Goal: Task Accomplishment & Management: Manage account settings

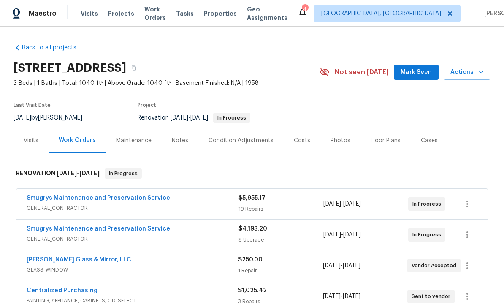
click at [110, 197] on link "Smugrys Maintenance and Preservation Service" at bounding box center [98, 198] width 143 height 6
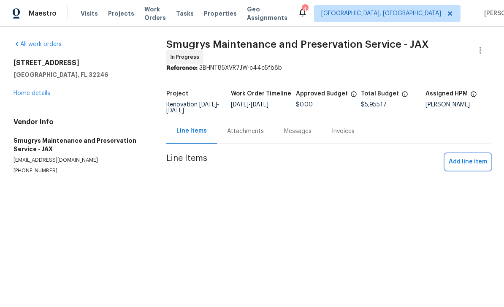
click at [465, 160] on span "Add line item" at bounding box center [468, 162] width 38 height 11
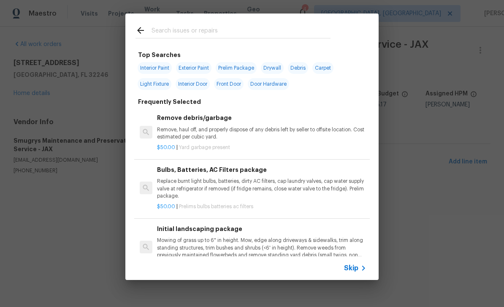
click at [238, 29] on input "text" at bounding box center [241, 31] width 179 height 13
type input "Dry"
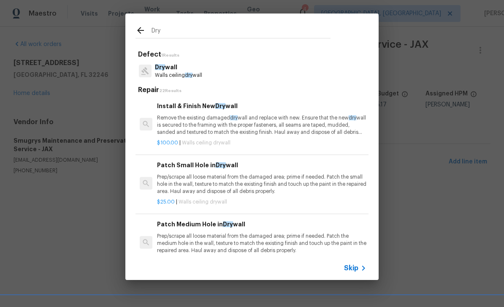
click at [184, 70] on p "Dry wall" at bounding box center [178, 67] width 47 height 9
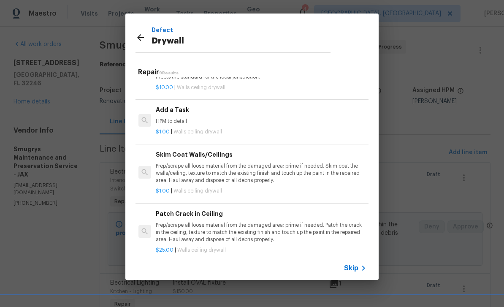
scroll to position [280, 1]
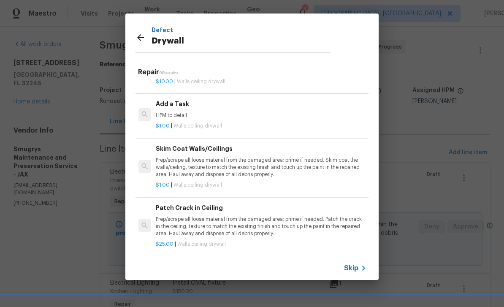
click at [274, 163] on p "Prep/scrape all loose material from the damaged area; prime if needed. Skim coa…" at bounding box center [260, 168] width 209 height 22
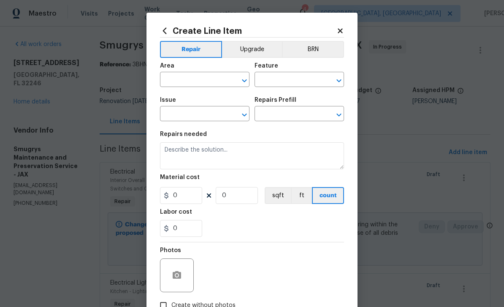
type input "Walls and Ceiling"
type input "Drywall"
type input "Skim Coat Walls/Ceilings $1.00"
type textarea "Prep/scrape all loose material from the damaged area; prime if needed. Skim coa…"
type input "1"
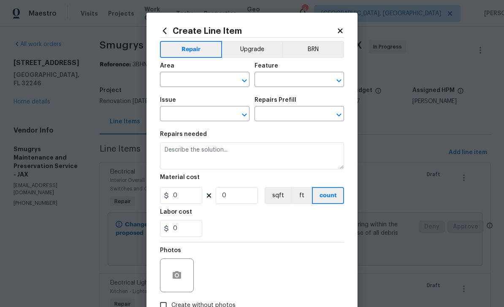
type input "1"
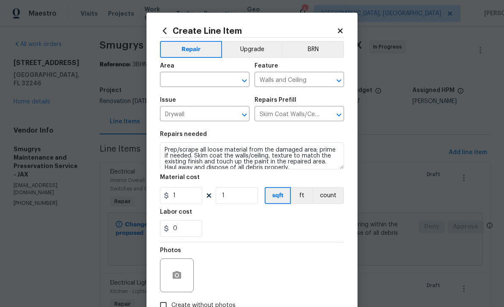
click at [193, 81] on input "text" at bounding box center [193, 80] width 66 height 13
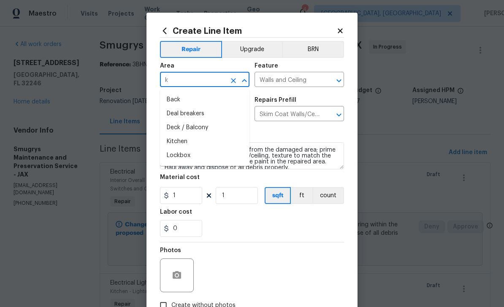
type input "ki"
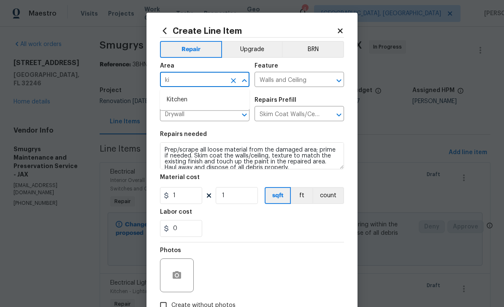
click at [181, 98] on li "Kitchen" at bounding box center [204, 100] width 89 height 14
type input "Kitchen"
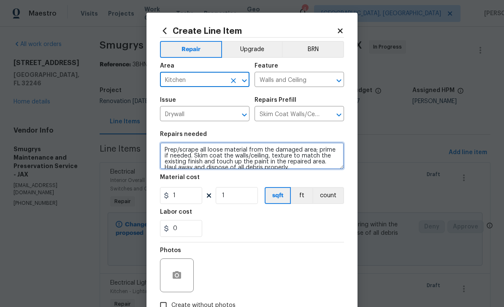
click at [170, 150] on textarea "Prep/scrape all loose material from the damaged area; prime if needed. Skim coa…" at bounding box center [252, 155] width 184 height 27
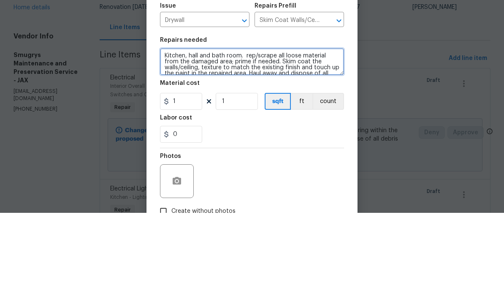
type textarea "Kitchen, hall and bath room. rep/scrape all loose material from the damaged are…"
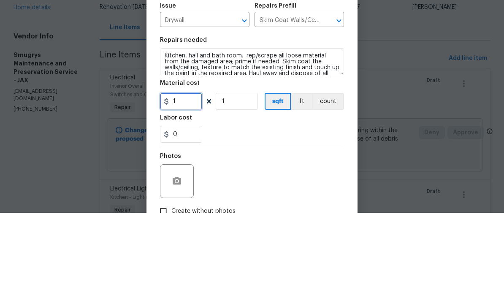
click at [195, 187] on input "1" at bounding box center [181, 195] width 42 height 17
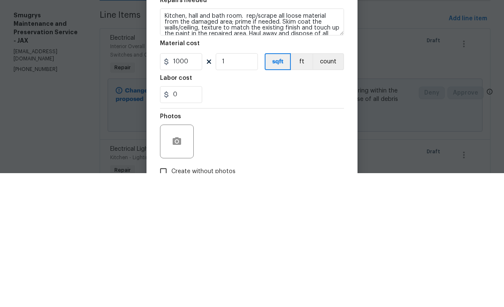
scroll to position [27, 0]
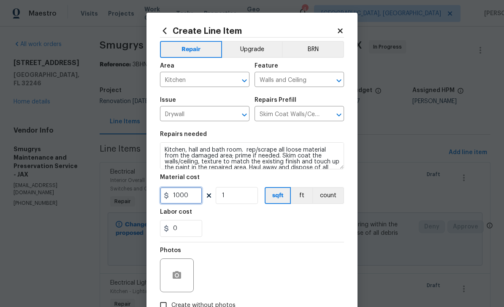
type input "1000"
click at [177, 271] on button "button" at bounding box center [177, 275] width 20 height 20
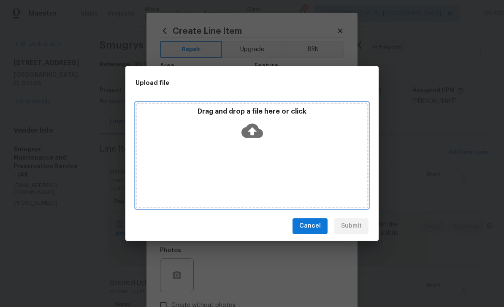
click at [255, 128] on icon at bounding box center [252, 130] width 22 height 14
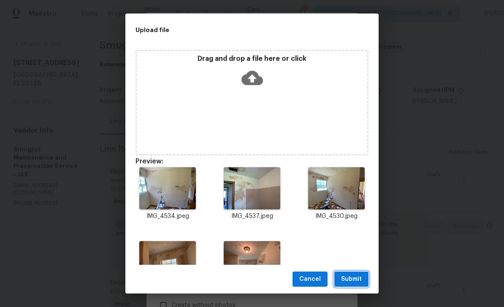
click at [355, 279] on span "Submit" at bounding box center [351, 279] width 21 height 11
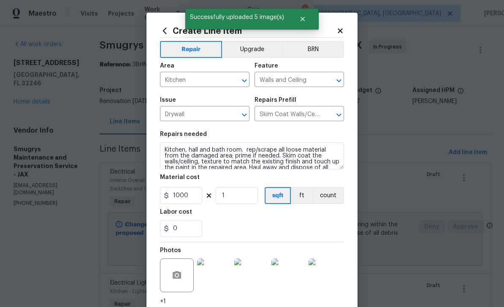
click at [334, 224] on div "0" at bounding box center [252, 228] width 184 height 17
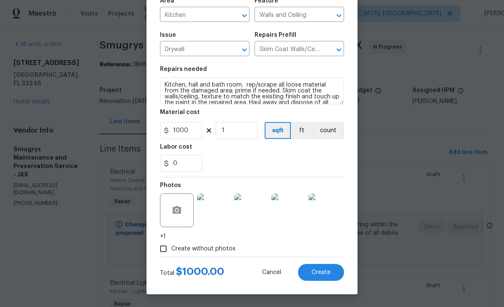
scroll to position [67, 0]
click at [322, 271] on span "Create" at bounding box center [320, 272] width 19 height 6
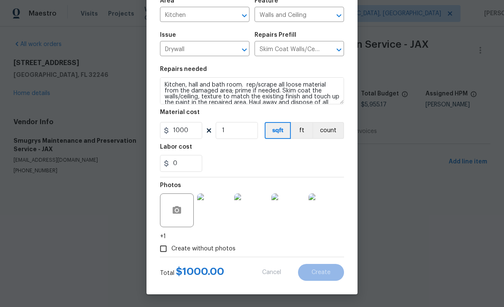
scroll to position [0, 0]
type input "0"
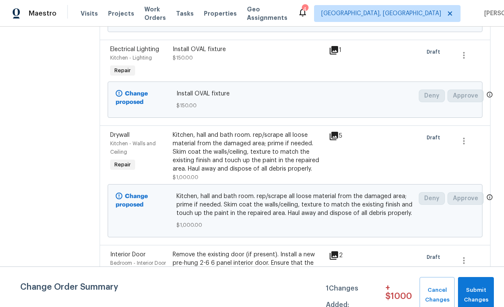
scroll to position [234, 0]
click at [130, 50] on div "Electrical Lighting" at bounding box center [138, 49] width 57 height 8
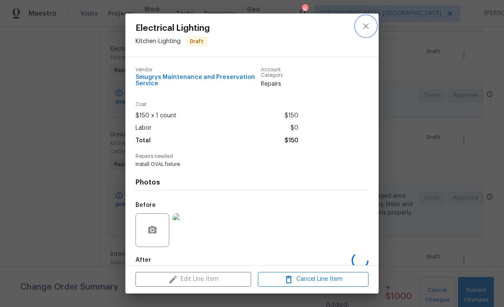
click at [366, 29] on icon "close" at bounding box center [366, 26] width 10 height 10
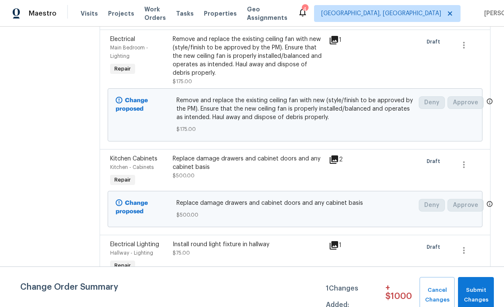
scroll to position [585, 0]
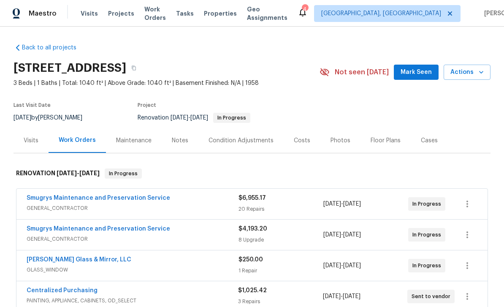
click at [419, 66] on button "Mark Seen" at bounding box center [416, 73] width 45 height 16
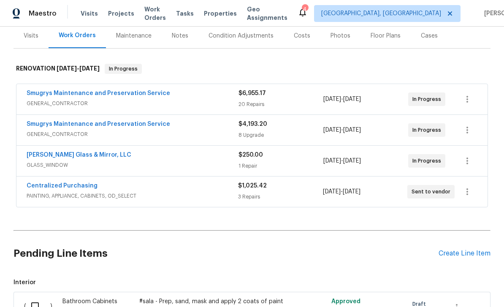
scroll to position [104, 0]
click at [39, 157] on link "[PERSON_NAME] Glass & Mirror, LLC" at bounding box center [79, 155] width 105 height 6
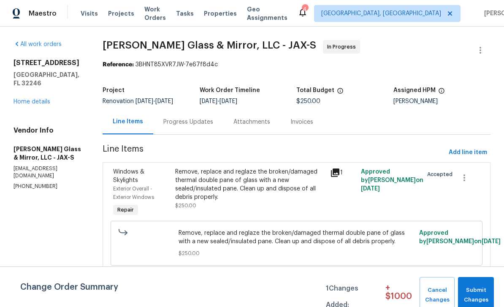
click at [125, 176] on div "Windows & Skylights" at bounding box center [141, 176] width 57 height 17
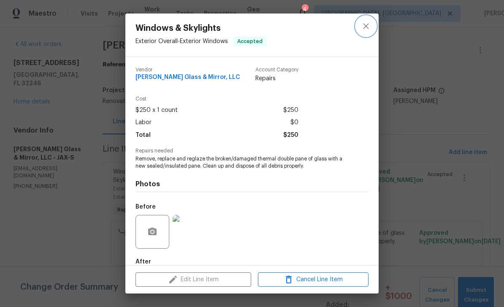
click at [363, 27] on icon "close" at bounding box center [366, 26] width 10 height 10
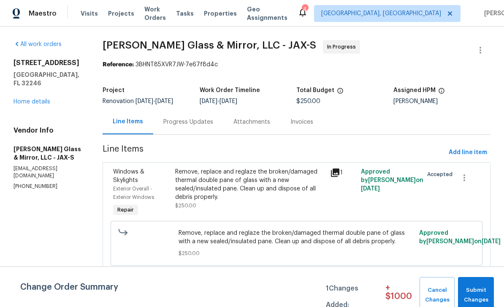
click at [122, 170] on span "Windows & Skylights" at bounding box center [128, 176] width 31 height 14
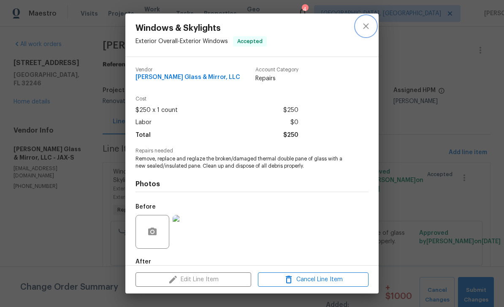
click at [369, 27] on icon "close" at bounding box center [366, 26] width 10 height 10
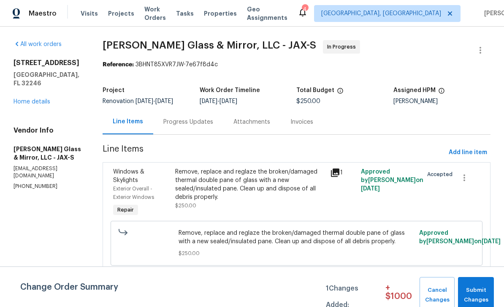
click at [25, 88] on div "3871 Dalry Dr Jacksonville, FL 32246 Home details" at bounding box center [48, 82] width 69 height 47
click at [34, 99] on link "Home details" at bounding box center [32, 102] width 37 height 6
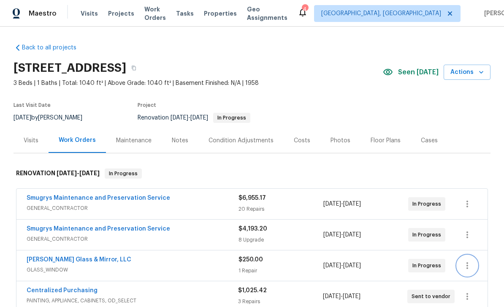
click at [467, 264] on icon "button" at bounding box center [467, 265] width 10 height 10
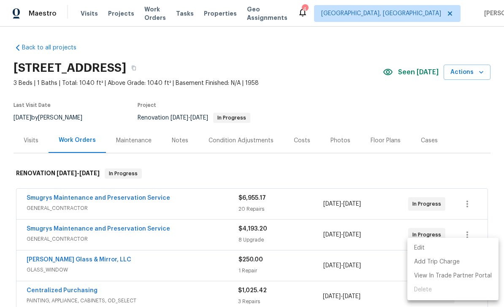
click at [471, 248] on li "Edit" at bounding box center [452, 248] width 91 height 14
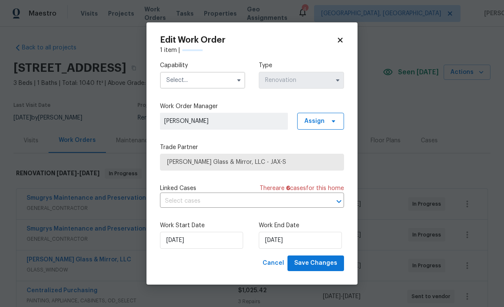
click at [342, 40] on icon at bounding box center [340, 40] width 8 height 8
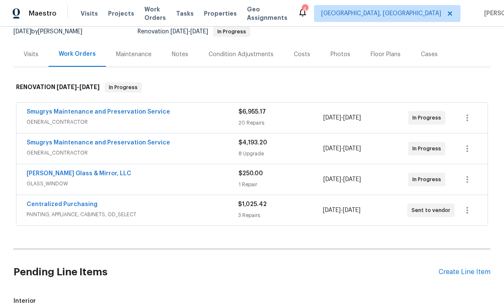
scroll to position [95, 0]
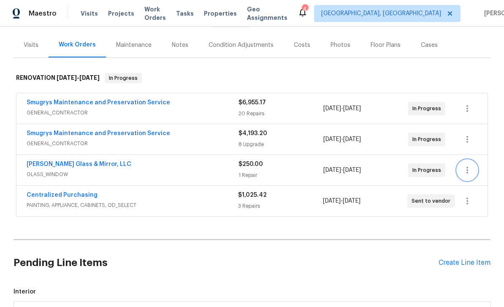
click at [471, 169] on icon "button" at bounding box center [467, 170] width 10 height 10
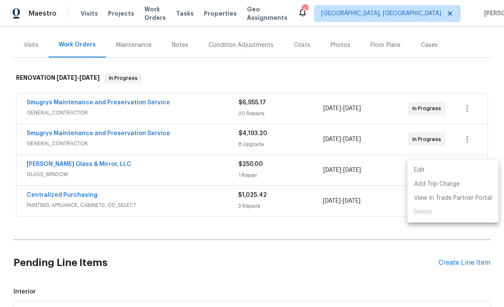
click at [489, 127] on div at bounding box center [252, 153] width 504 height 307
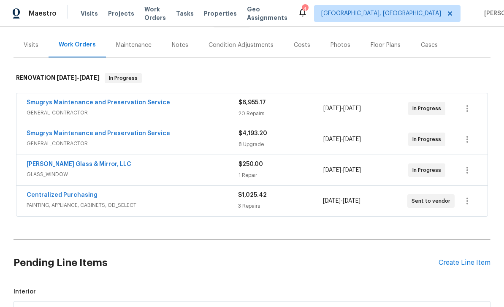
click at [39, 162] on link "Baum Glass & Mirror, LLC" at bounding box center [79, 164] width 105 height 6
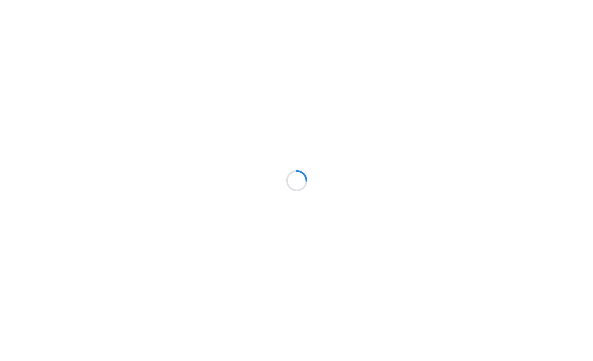
scroll to position [41, 137]
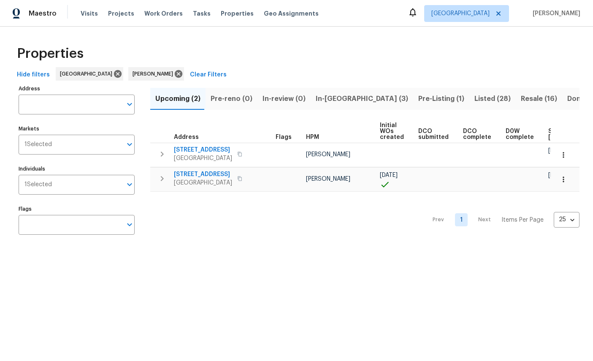
click at [325, 95] on span "In-[GEOGRAPHIC_DATA] (3)" at bounding box center [362, 99] width 92 height 12
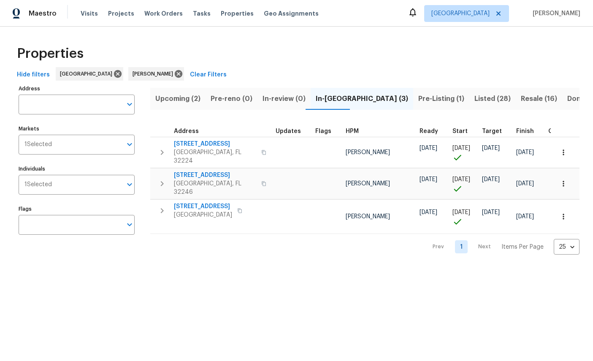
click at [565, 179] on icon "button" at bounding box center [563, 183] width 8 height 8
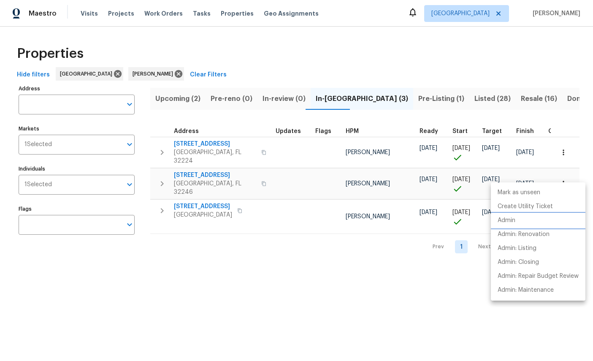
click at [510, 219] on p "Admin" at bounding box center [507, 220] width 18 height 9
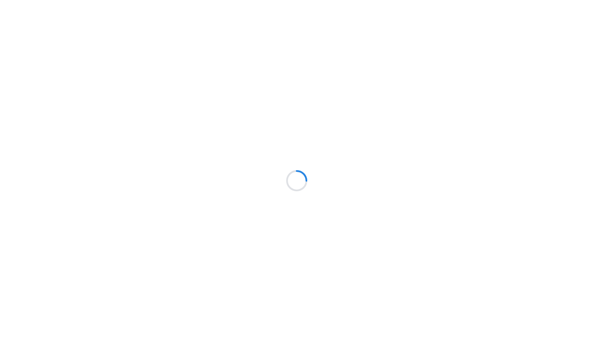
click at [551, 1] on div at bounding box center [296, 180] width 593 height 361
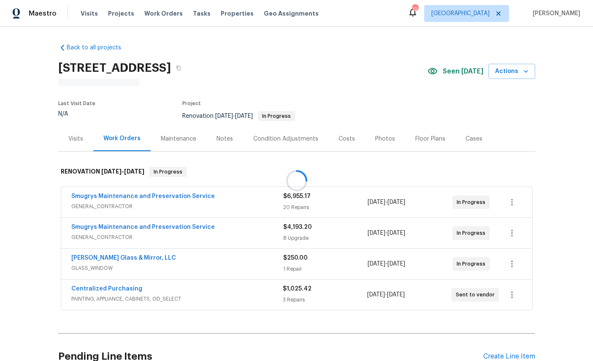
click at [103, 197] on div at bounding box center [296, 180] width 593 height 361
click at [144, 201] on div at bounding box center [296, 180] width 593 height 361
click at [89, 210] on span "GENERAL_CONTRACTOR" at bounding box center [177, 206] width 212 height 8
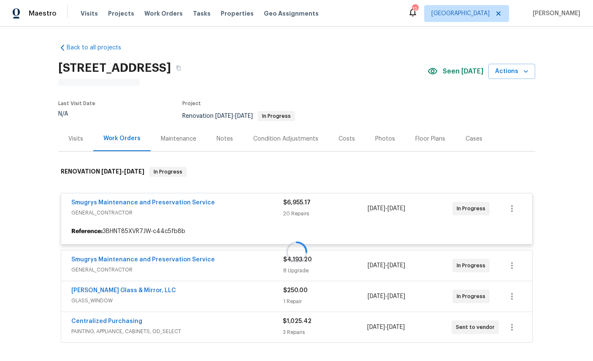
click at [92, 201] on div at bounding box center [296, 251] width 477 height 187
click at [96, 202] on div at bounding box center [296, 251] width 477 height 187
click at [98, 207] on div at bounding box center [296, 251] width 477 height 187
click at [89, 206] on div at bounding box center [296, 251] width 477 height 187
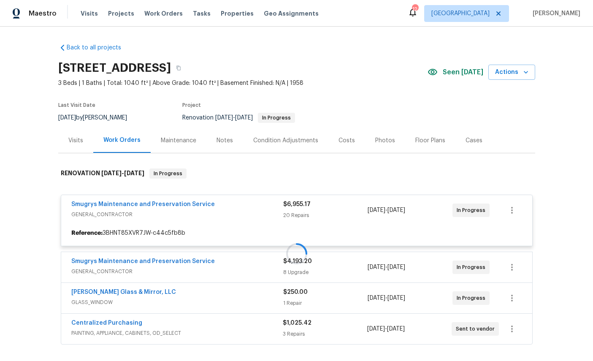
click at [81, 198] on div at bounding box center [296, 253] width 477 height 187
click at [85, 205] on div at bounding box center [296, 253] width 477 height 187
click at [86, 201] on div at bounding box center [296, 253] width 477 height 187
click at [129, 206] on div at bounding box center [296, 253] width 477 height 187
click at [113, 204] on div at bounding box center [296, 253] width 477 height 187
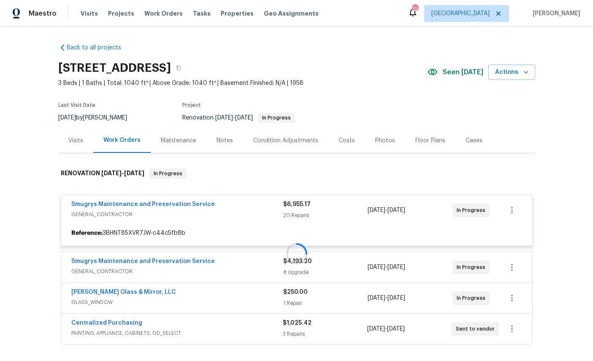
click at [82, 204] on div at bounding box center [296, 253] width 477 height 187
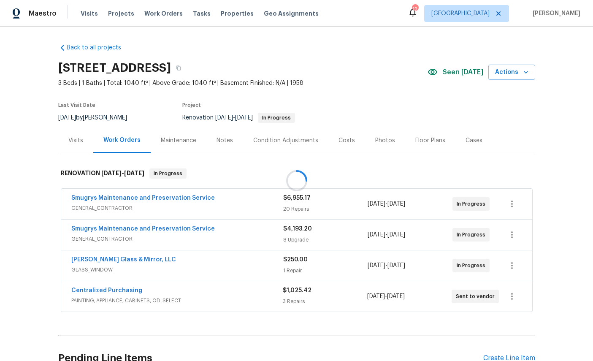
click at [89, 202] on div at bounding box center [296, 180] width 593 height 361
click at [89, 201] on link "Smugrys Maintenance and Preservation Service" at bounding box center [142, 198] width 143 height 6
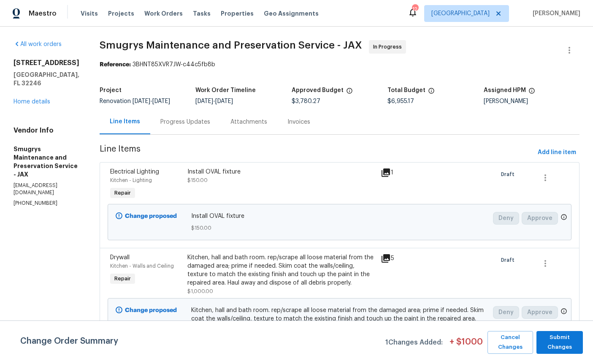
click at [32, 100] on link "Home details" at bounding box center [32, 102] width 37 height 6
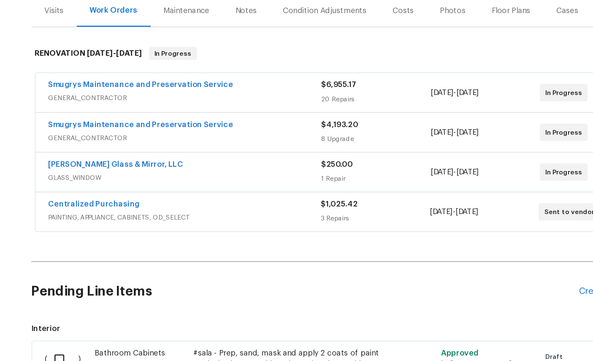
scroll to position [76, 0]
click at [108, 150] on link "Smugrys Maintenance and Preservation Service" at bounding box center [142, 153] width 143 height 6
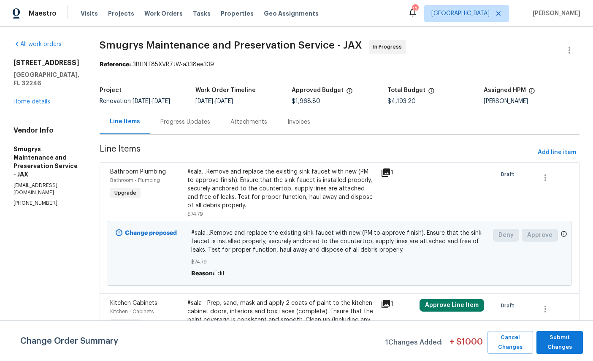
click at [27, 99] on link "Home details" at bounding box center [32, 102] width 37 height 6
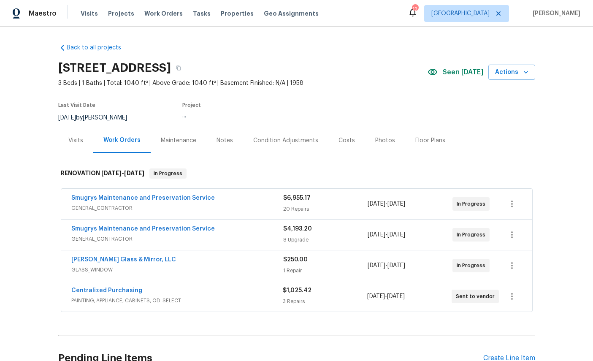
click at [86, 292] on link "Centralized Purchasing" at bounding box center [106, 290] width 71 height 6
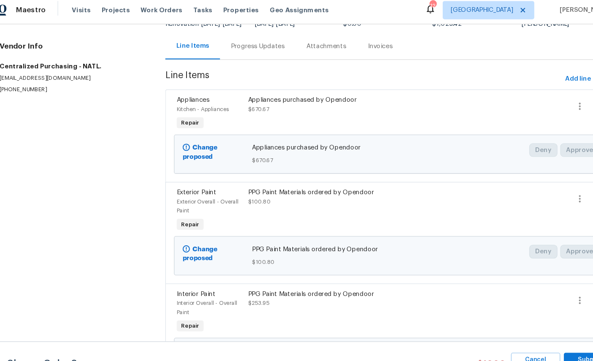
scroll to position [25, 0]
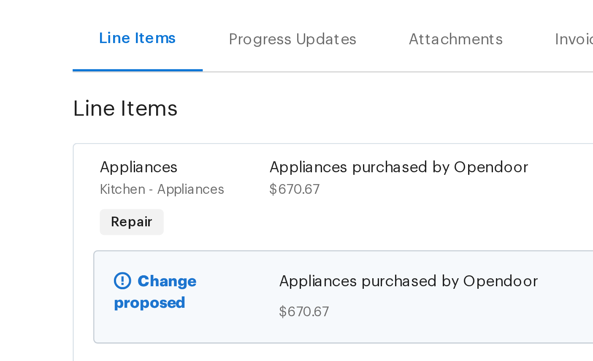
click at [178, 94] on span "Appliances" at bounding box center [193, 97] width 30 height 6
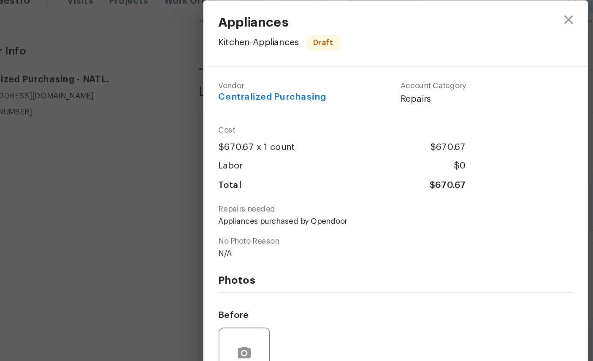
scroll to position [-2, 0]
click at [38, 87] on div "Appliances Kitchen - Appliances Draft Vendor Centralized Purchasing Account Cat…" at bounding box center [296, 180] width 593 height 361
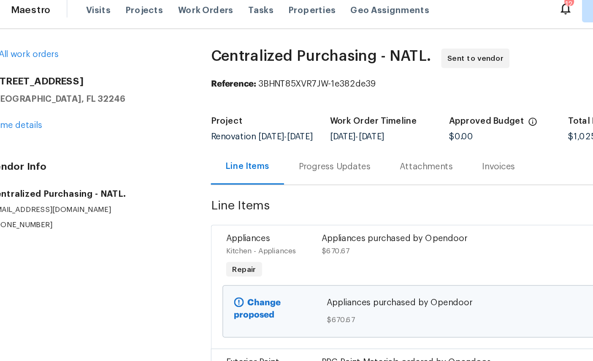
scroll to position [0, 0]
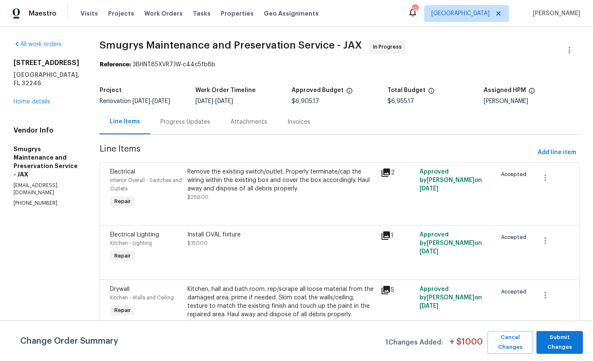
click at [33, 100] on link "Home details" at bounding box center [32, 102] width 37 height 6
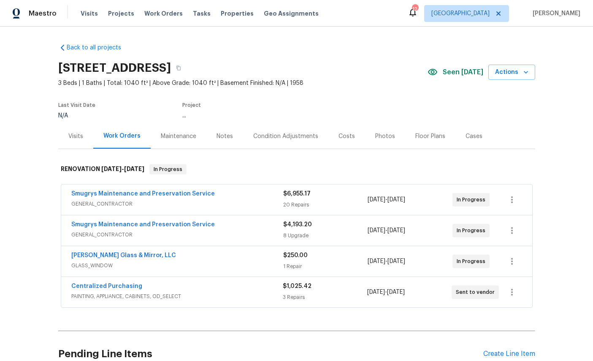
click at [84, 255] on link "[PERSON_NAME] Glass & Mirror, LLC" at bounding box center [123, 255] width 105 height 6
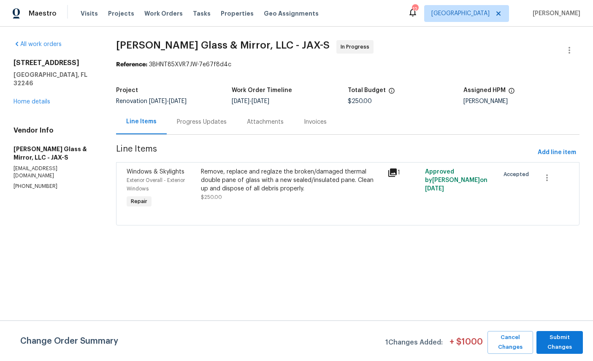
click at [144, 184] on div "Exterior Overall - Exterior Windows" at bounding box center [162, 184] width 70 height 17
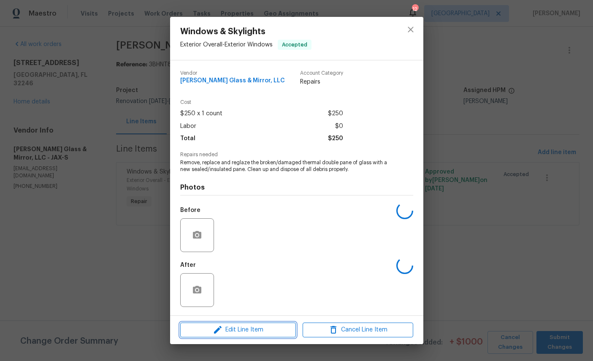
click at [248, 330] on span "Edit Line Item" at bounding box center [238, 330] width 111 height 11
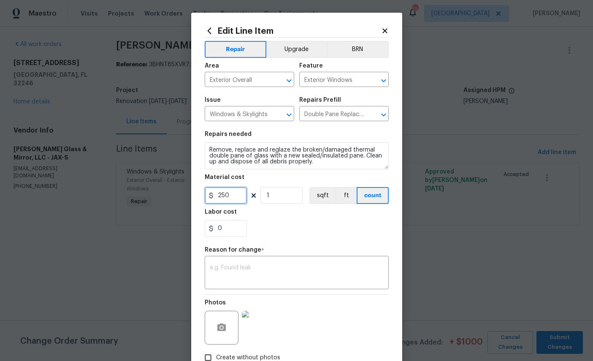
click at [241, 199] on input "250" at bounding box center [226, 195] width 42 height 17
type input "350"
click at [305, 281] on textarea at bounding box center [297, 274] width 174 height 18
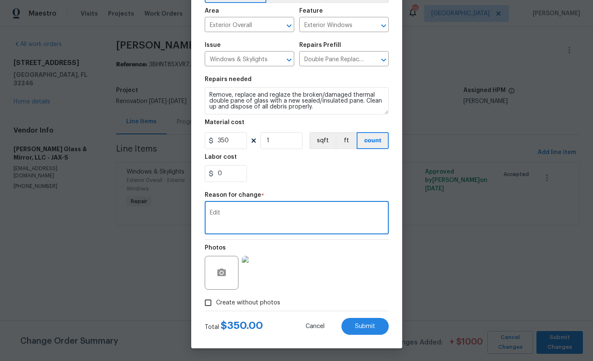
scroll to position [61, 0]
type textarea "Edit"
click at [363, 325] on span "Submit" at bounding box center [365, 326] width 20 height 6
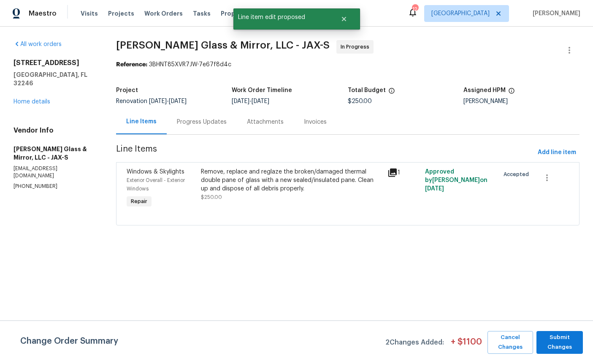
scroll to position [0, 0]
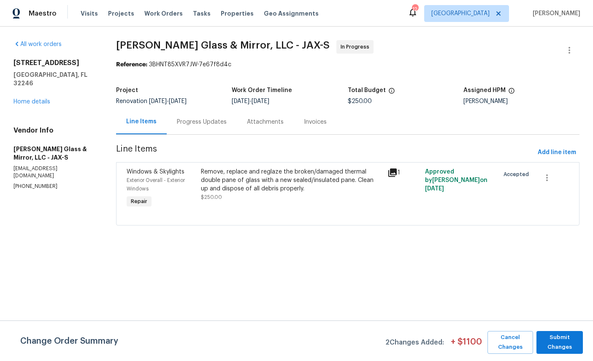
click at [144, 179] on span "Exterior Overall - Exterior Windows" at bounding box center [156, 185] width 58 height 14
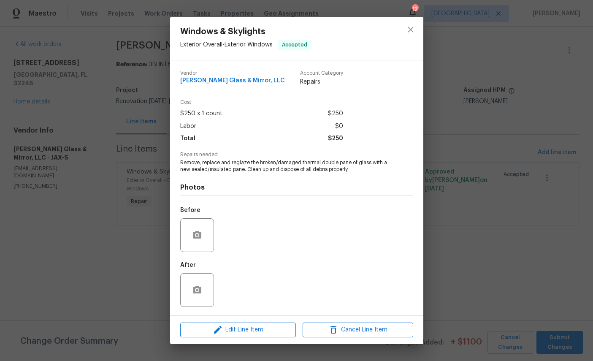
click at [139, 180] on div "Windows & Skylights Exterior Overall - Exterior Windows Accepted Vendor Baum Gl…" at bounding box center [296, 180] width 593 height 361
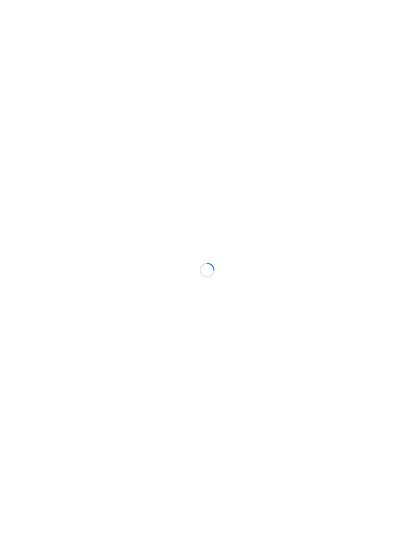
scroll to position [103, 109]
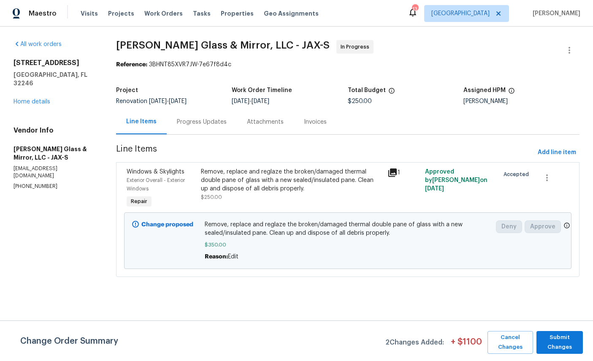
click at [32, 99] on link "Home details" at bounding box center [32, 102] width 37 height 6
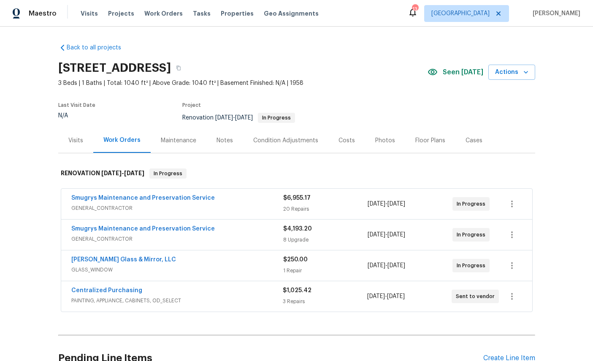
click at [92, 199] on link "Smugrys Maintenance and Preservation Service" at bounding box center [142, 198] width 143 height 6
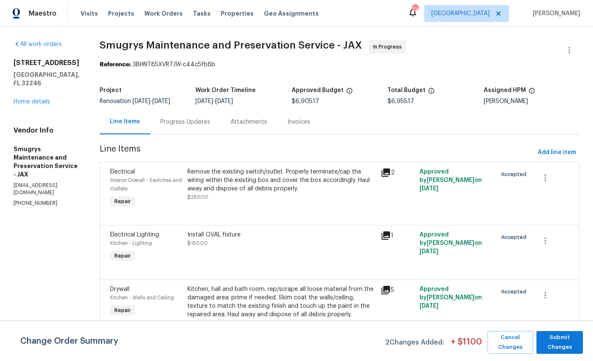
click at [30, 104] on link "Home details" at bounding box center [32, 102] width 37 height 6
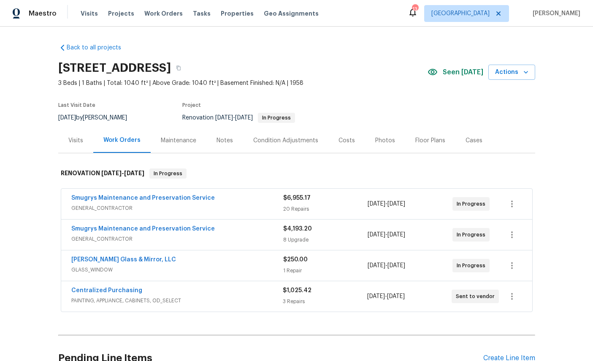
click at [382, 229] on div "[DATE] - [DATE]" at bounding box center [410, 235] width 85 height 20
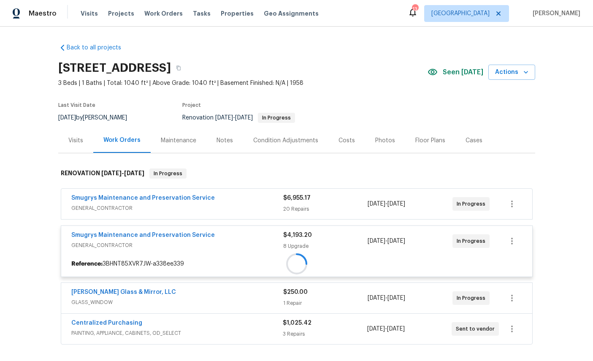
click at [409, 260] on div at bounding box center [296, 263] width 471 height 15
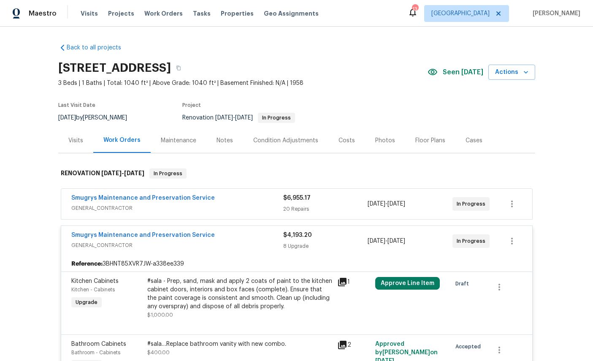
click at [390, 281] on button "Approve Line Item" at bounding box center [407, 283] width 65 height 13
click at [385, 239] on span "[DATE]" at bounding box center [377, 241] width 18 height 6
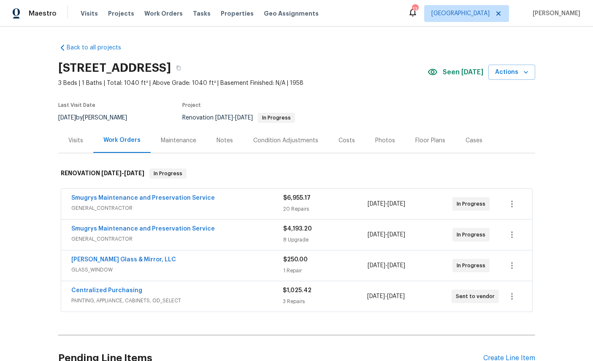
click at [389, 153] on div "Photos" at bounding box center [385, 140] width 40 height 25
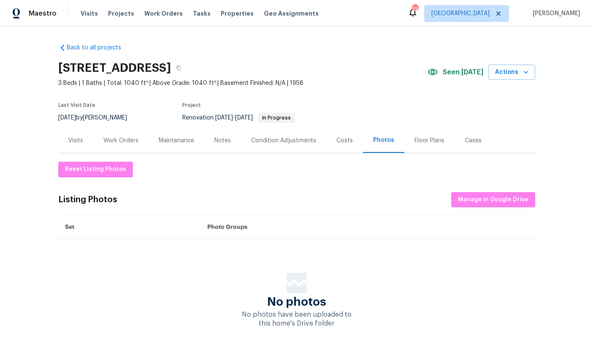
click at [391, 198] on div "Listing Photos Manage in Google Drive" at bounding box center [296, 200] width 477 height 16
click at [393, 281] on div "No photos No photos have been uploaded to this home's Drive folder" at bounding box center [296, 300] width 477 height 56
click at [379, 208] on div "Listing Photos Manage in Google Drive" at bounding box center [296, 200] width 477 height 16
click at [381, 167] on div "Reset Listing Photos Listing Photos Manage in Google Drive Set Photo Groups No …" at bounding box center [296, 245] width 477 height 166
click at [386, 271] on div "Reset Listing Photos Listing Photos Manage in Google Drive Set Photo Groups No …" at bounding box center [296, 245] width 477 height 166
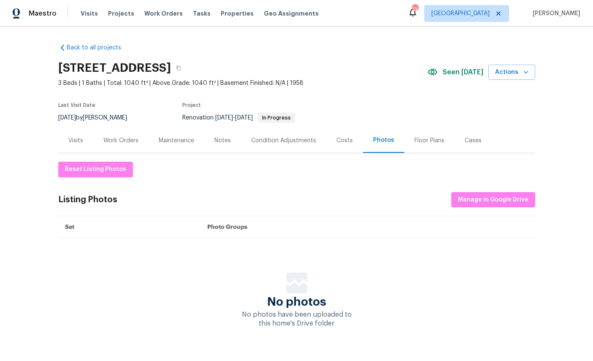
click at [381, 21] on div "Maestro Visits Projects Work Orders Tasks Properties Geo Assignments 13 Jackson…" at bounding box center [296, 13] width 593 height 27
click at [373, 198] on div "Listing Photos Manage in Google Drive" at bounding box center [296, 200] width 477 height 16
click at [376, 238] on th "Photo Groups" at bounding box center [367, 227] width 335 height 22
click at [392, 73] on div "[STREET_ADDRESS]" at bounding box center [242, 68] width 369 height 22
click at [394, 153] on div "Photos" at bounding box center [383, 140] width 41 height 25
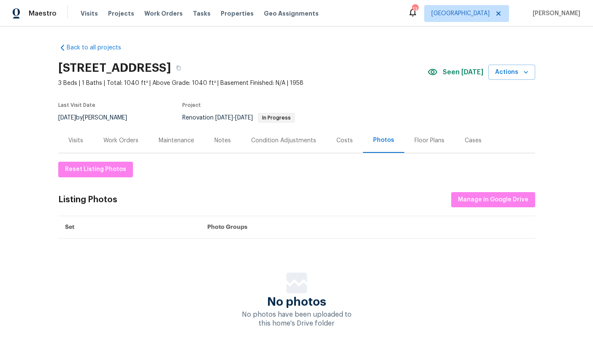
click at [387, 238] on th "Photo Groups" at bounding box center [367, 227] width 335 height 22
click at [185, 139] on div "Maintenance" at bounding box center [176, 140] width 35 height 8
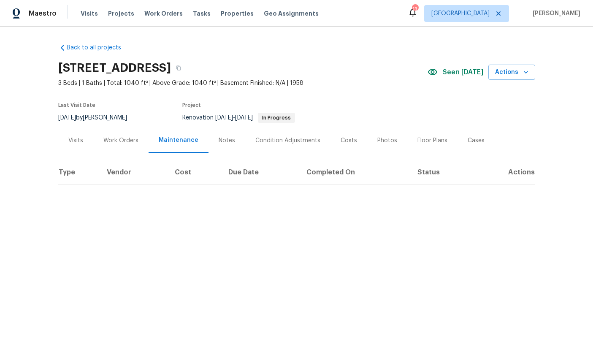
click at [119, 137] on div "Work Orders" at bounding box center [120, 140] width 35 height 8
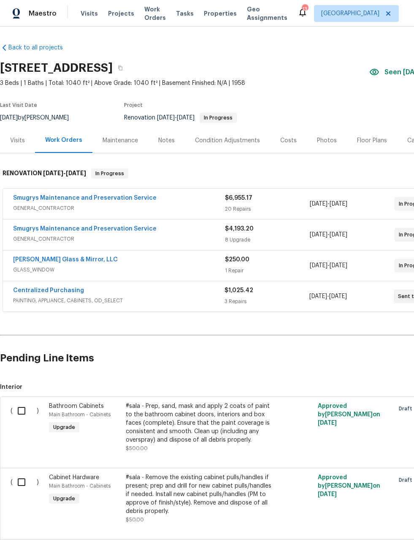
click at [45, 14] on span "Maestro" at bounding box center [43, 13] width 28 height 8
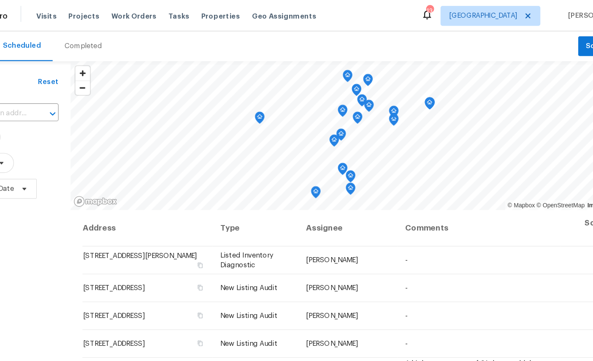
scroll to position [8, 0]
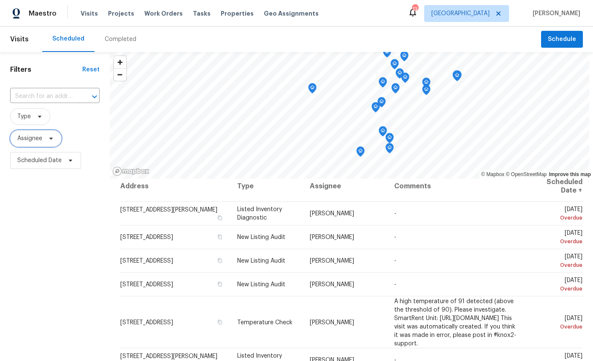
click at [43, 144] on span "Assignee" at bounding box center [35, 138] width 51 height 17
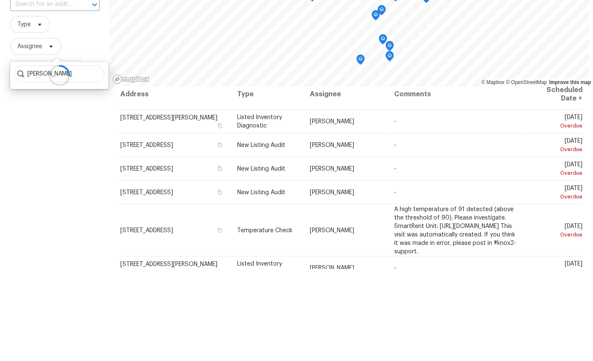
type input "William sparks"
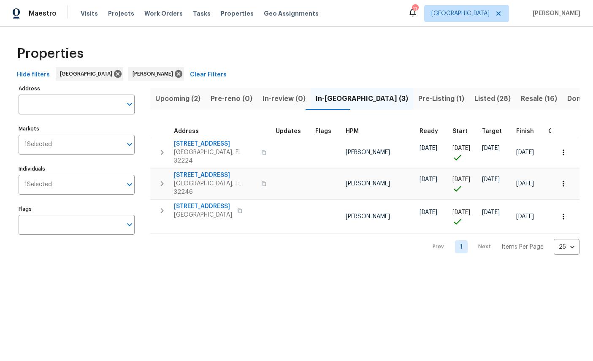
click at [200, 171] on span "3871 Dalry Dr" at bounding box center [215, 175] width 82 height 8
click at [562, 179] on icon "button" at bounding box center [563, 183] width 8 height 8
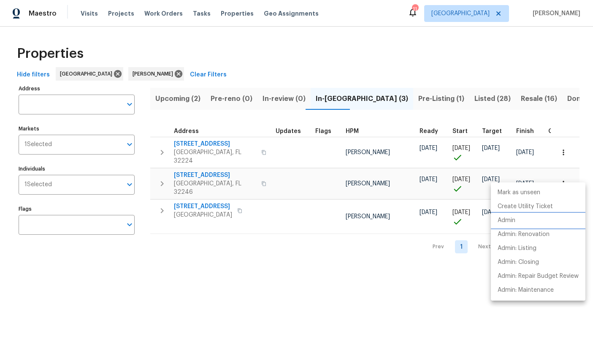
click at [514, 219] on p "Admin" at bounding box center [507, 220] width 18 height 9
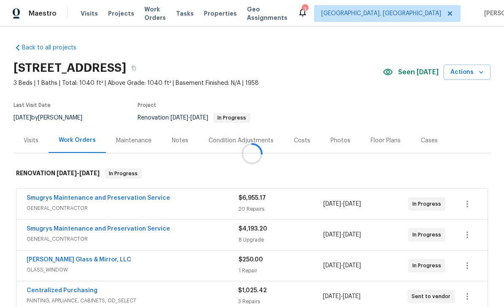
click at [43, 198] on div at bounding box center [252, 153] width 504 height 307
click at [52, 200] on link "Smugrys Maintenance and Preservation Service" at bounding box center [98, 198] width 143 height 6
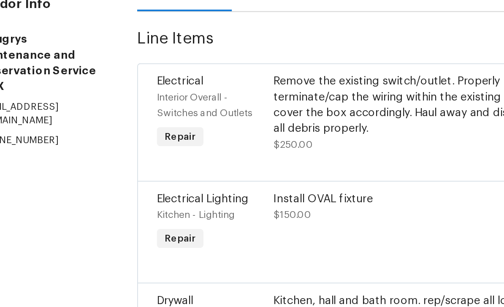
scroll to position [50, 0]
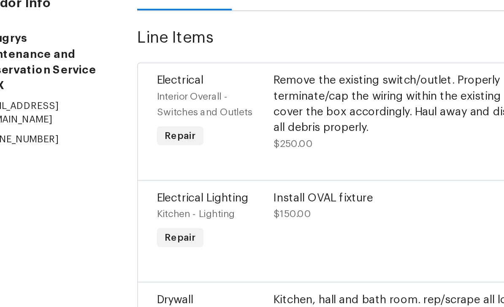
click at [110, 181] on span "Electrical Lighting" at bounding box center [134, 184] width 49 height 6
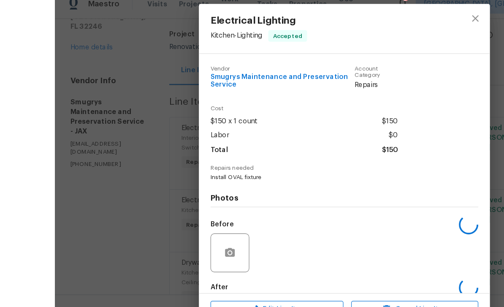
scroll to position [3, 0]
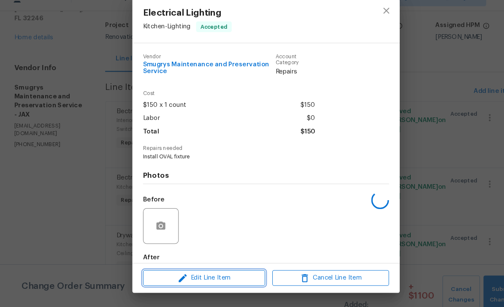
click at [201, 274] on span "Edit Line Item" at bounding box center [193, 279] width 111 height 11
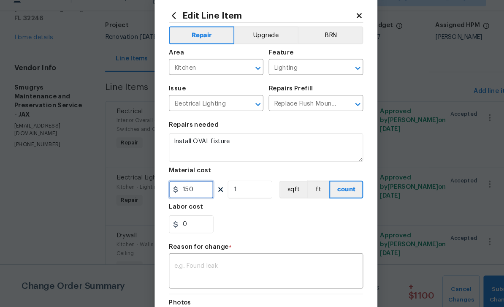
click at [194, 187] on input "150" at bounding box center [181, 195] width 42 height 17
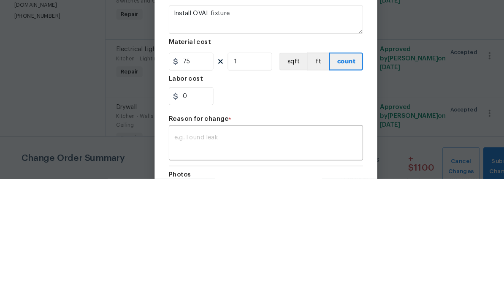
scroll to position [43, 0]
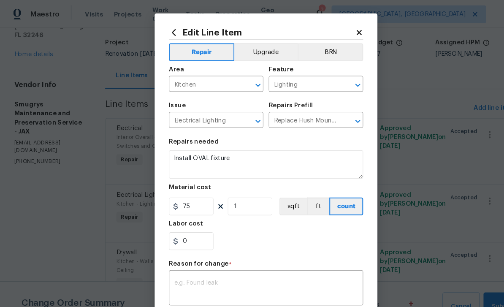
click at [193, 180] on h5 "Material cost" at bounding box center [180, 177] width 40 height 6
click at [191, 182] on div "Material cost" at bounding box center [252, 179] width 184 height 11
click at [182, 182] on div "Material cost" at bounding box center [252, 179] width 184 height 11
click at [191, 182] on div "Material cost" at bounding box center [252, 179] width 184 height 11
click at [193, 180] on h5 "Material cost" at bounding box center [180, 177] width 40 height 6
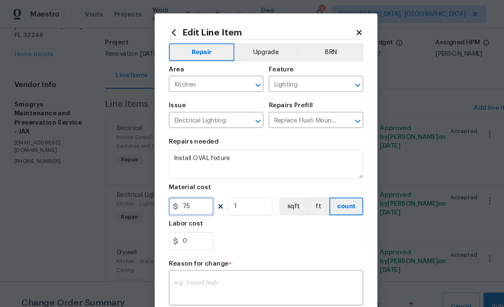
click at [192, 189] on input "75" at bounding box center [181, 195] width 42 height 17
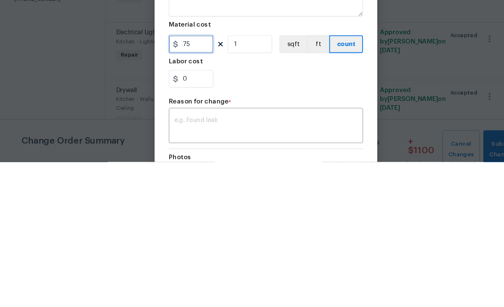
click at [190, 187] on input "75" at bounding box center [181, 195] width 42 height 17
click at [186, 187] on input "75" at bounding box center [181, 195] width 42 height 17
click at [243, 187] on input "1" at bounding box center [237, 195] width 42 height 17
click at [195, 187] on input "75" at bounding box center [181, 195] width 42 height 17
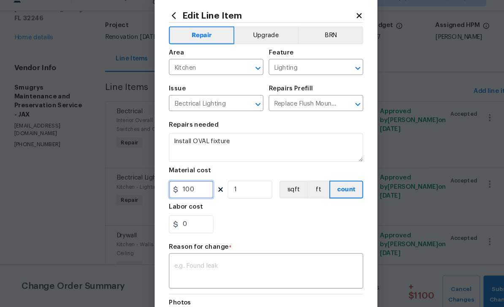
type input "100"
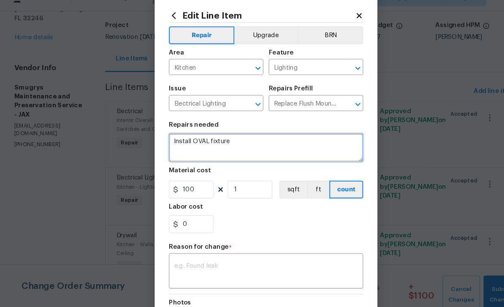
click at [200, 142] on textarea "Install OVAL fixture" at bounding box center [252, 155] width 184 height 27
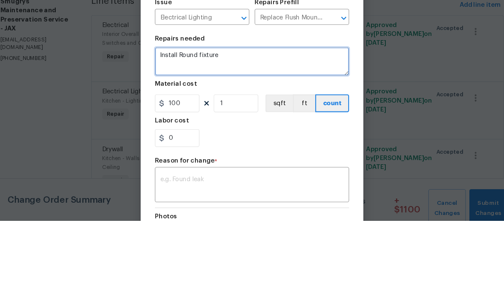
click at [262, 142] on textarea "Install Round fixture" at bounding box center [252, 155] width 184 height 27
click at [166, 142] on textarea "Install Round fixture" at bounding box center [252, 155] width 184 height 27
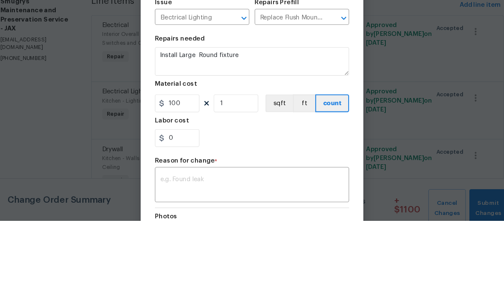
scroll to position [27, 0]
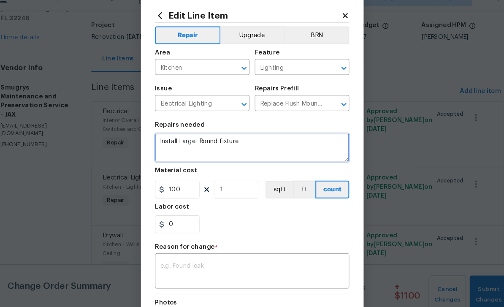
type textarea "Install Large Round fixture"
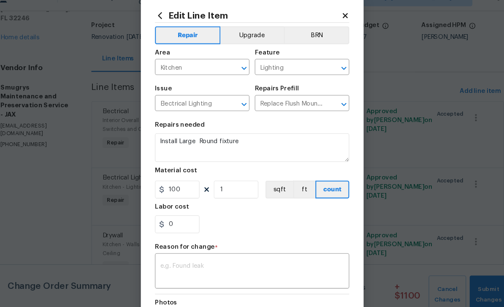
click at [271, 265] on textarea at bounding box center [252, 274] width 174 height 18
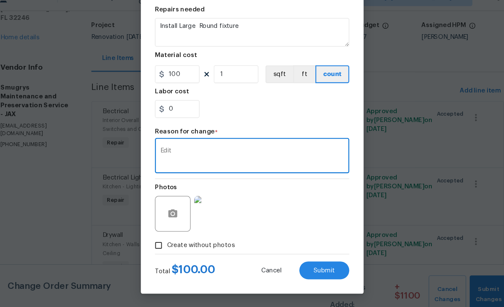
scroll to position [111, 0]
type textarea "Edit"
click at [310, 269] on span "Submit" at bounding box center [320, 272] width 20 height 6
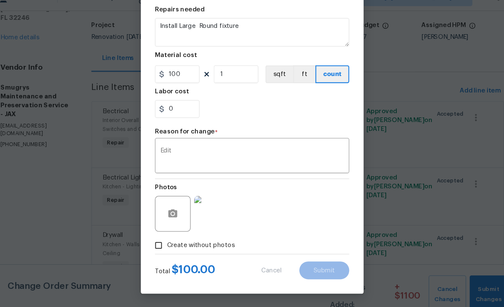
scroll to position [27, 0]
type textarea "Install OVAL fixture"
type input "150"
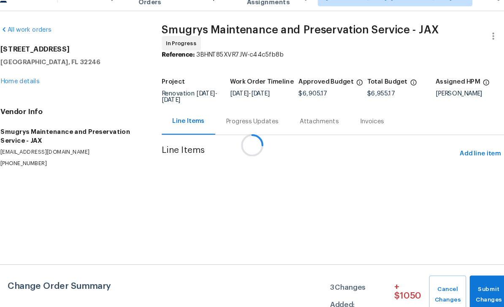
scroll to position [0, 0]
click at [288, 234] on div at bounding box center [252, 153] width 504 height 307
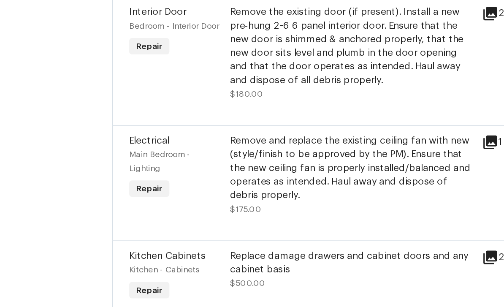
scroll to position [397, 0]
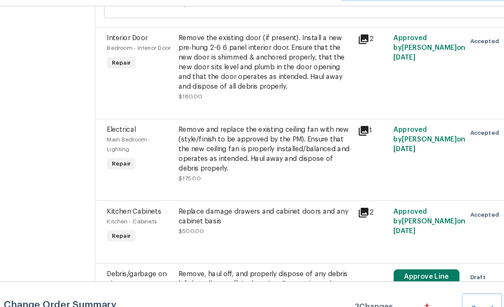
click at [110, 51] on span "Interior Door" at bounding box center [127, 54] width 35 height 6
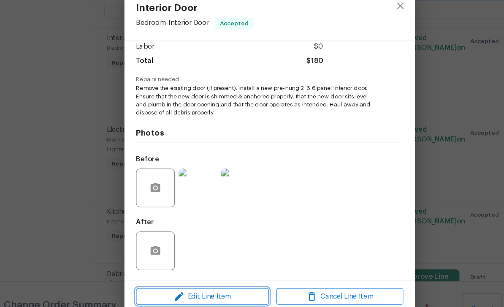
click at [184, 274] on span "Edit Line Item" at bounding box center [193, 279] width 111 height 11
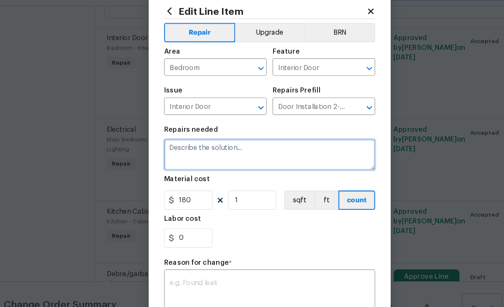
scroll to position [0, 0]
click at [211, 142] on textarea at bounding box center [252, 155] width 184 height 27
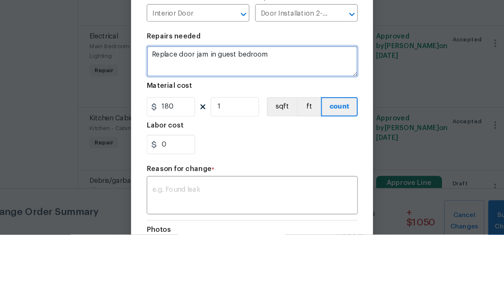
click at [206, 142] on textarea "Replace door jam in guest bedroom" at bounding box center [252, 155] width 184 height 27
type textarea "Replace door jam in bedroom"
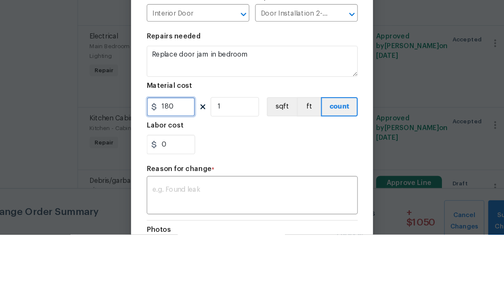
click at [163, 187] on input "180" at bounding box center [181, 195] width 42 height 17
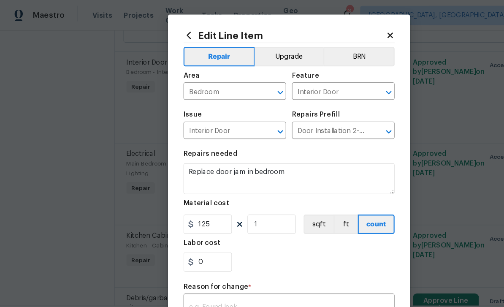
scroll to position [14, 0]
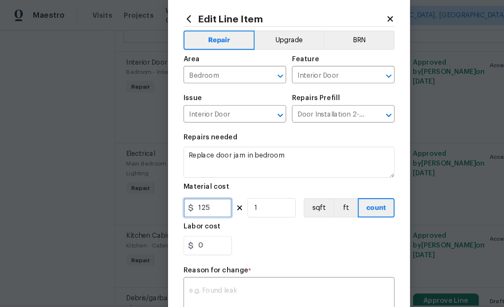
type input "125"
click at [253, 217] on div "0" at bounding box center [252, 214] width 184 height 17
click at [256, 215] on div "0" at bounding box center [252, 214] width 184 height 17
click at [185, 222] on input "0" at bounding box center [181, 214] width 42 height 17
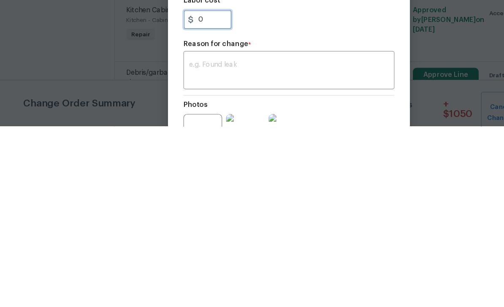
type input "0"
click at [219, 250] on textarea at bounding box center [252, 259] width 174 height 18
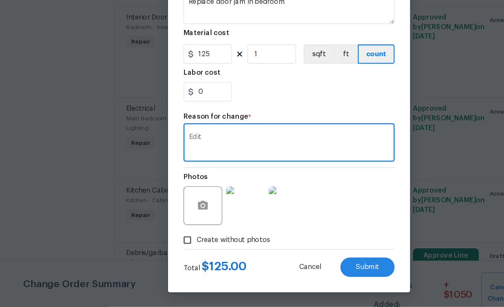
scroll to position [111, 0]
type textarea "Edit"
click at [326, 269] on span "Submit" at bounding box center [320, 272] width 20 height 6
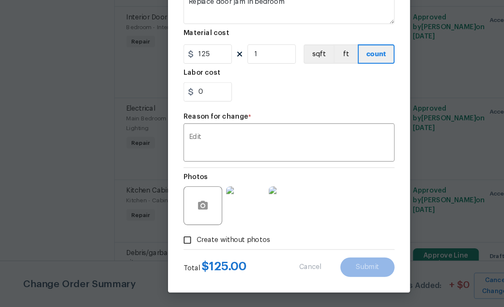
type textarea "Remove the existing door (if present). Install a new pre-hung 2-6 6 panel inter…"
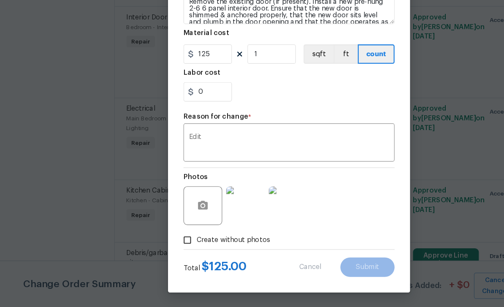
type input "180"
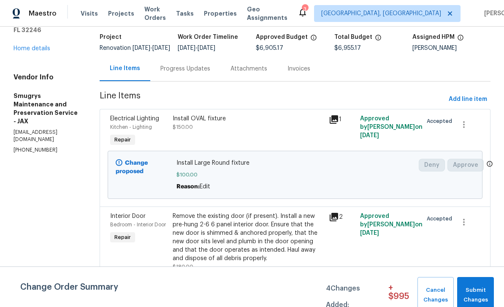
scroll to position [53, 0]
click at [459, 103] on span "Add line item" at bounding box center [468, 100] width 38 height 11
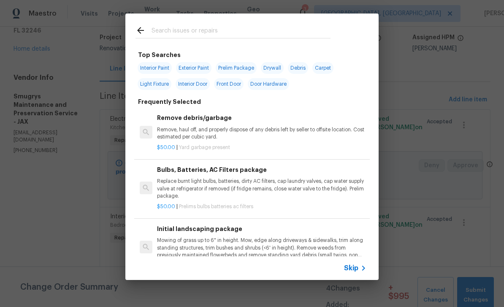
click at [216, 27] on input "text" at bounding box center [241, 31] width 179 height 13
type input "Conc"
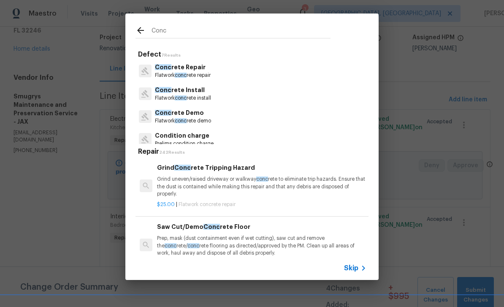
click at [185, 69] on p "Conc rete Repair" at bounding box center [183, 67] width 56 height 9
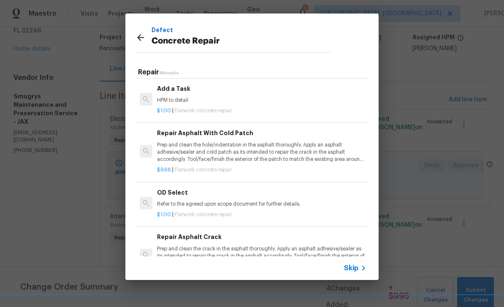
scroll to position [146, 0]
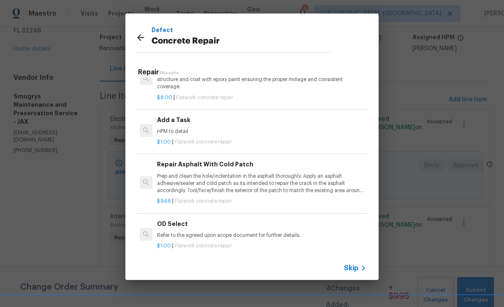
click at [277, 125] on div "Add a Task HPM to detail" at bounding box center [261, 125] width 209 height 20
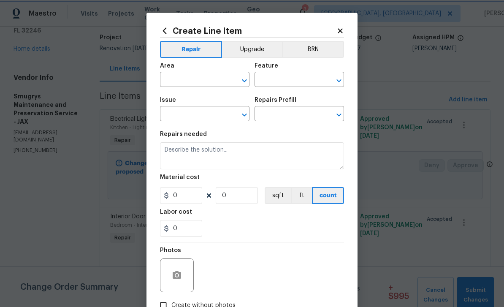
type input "Flatwork"
type input "Concrete Repair"
type input "Add a Task $1.00"
type textarea "HPM to detail"
type input "1"
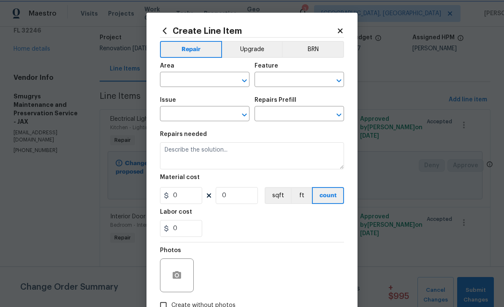
type input "1"
click at [212, 73] on div "Area" at bounding box center [204, 68] width 89 height 11
click at [194, 79] on input "text" at bounding box center [193, 80] width 66 height 13
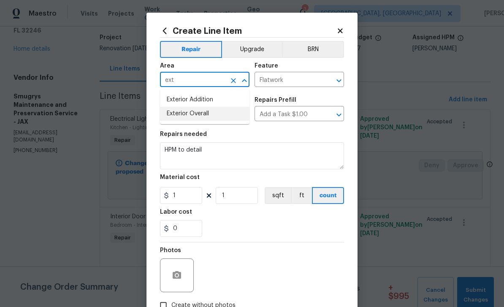
click at [195, 114] on li "Exterior Overall" at bounding box center [204, 114] width 89 height 14
type input "Exterior Overall"
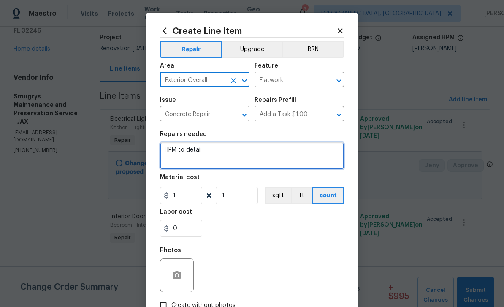
click at [244, 154] on textarea "HPM to detail" at bounding box center [252, 155] width 184 height 27
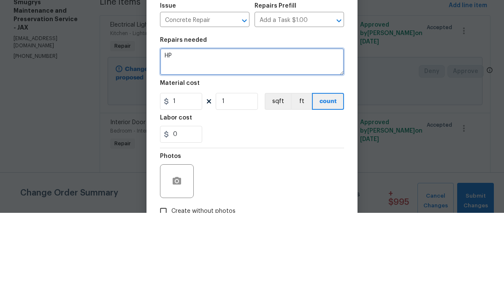
type textarea "H"
type textarea "Install footer around metal post"
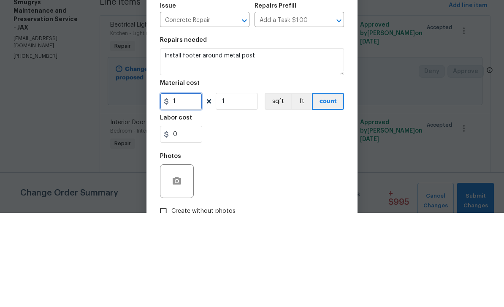
click at [190, 187] on input "1" at bounding box center [181, 195] width 42 height 17
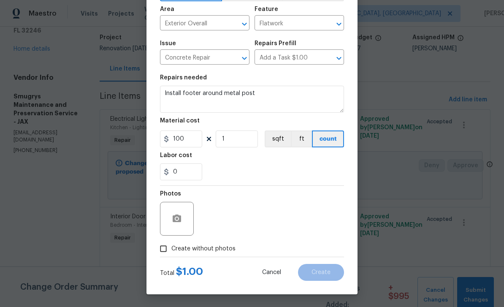
scroll to position [58, 0]
type input "100"
click at [234, 180] on div "0" at bounding box center [252, 171] width 184 height 17
click at [183, 219] on button "button" at bounding box center [177, 218] width 20 height 20
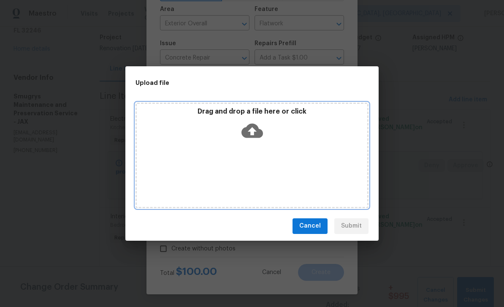
click at [253, 130] on icon at bounding box center [252, 131] width 22 height 22
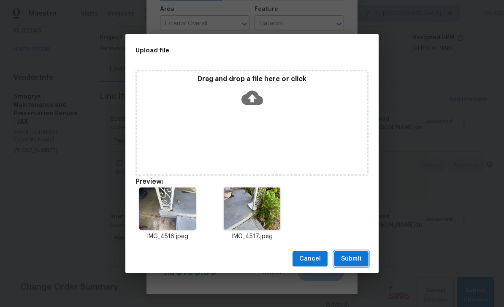
click at [354, 264] on button "Submit" at bounding box center [351, 259] width 34 height 16
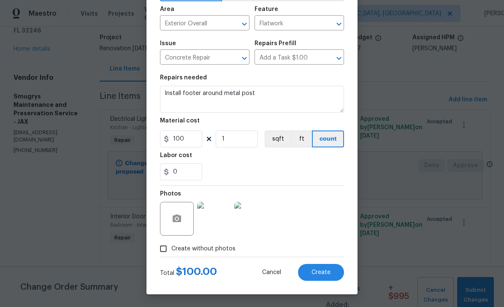
click at [325, 265] on button "Create" at bounding box center [321, 272] width 46 height 17
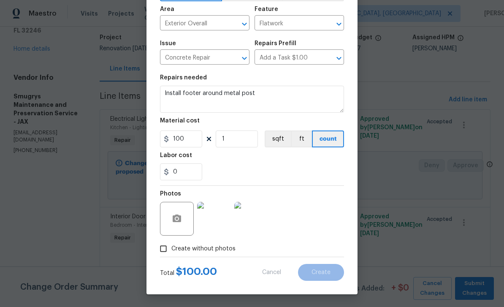
type input "0"
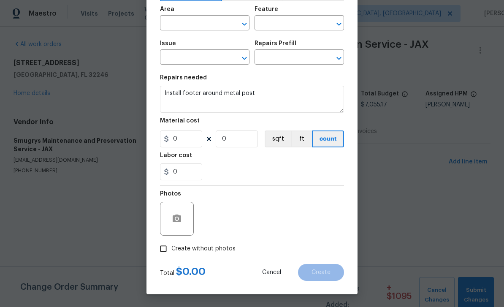
scroll to position [0, 0]
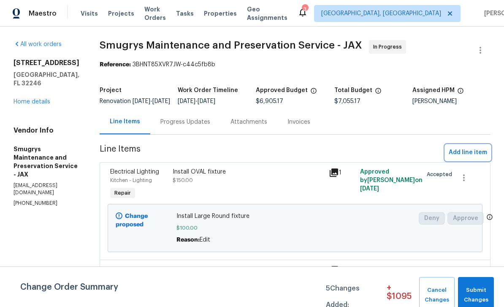
click at [471, 152] on button "Add line item" at bounding box center [467, 153] width 45 height 16
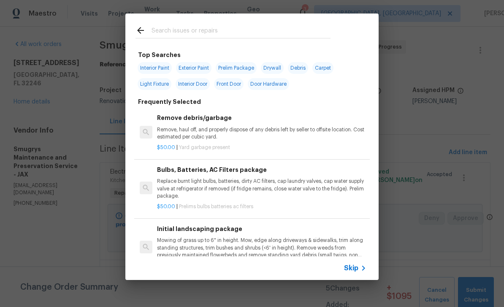
click at [214, 27] on input "text" at bounding box center [241, 31] width 179 height 13
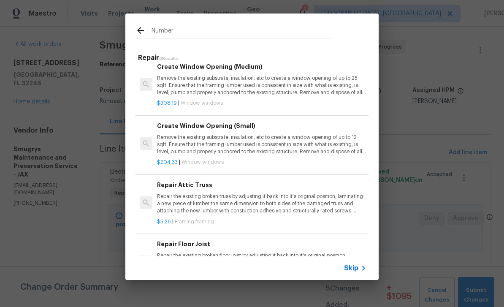
scroll to position [141, 0]
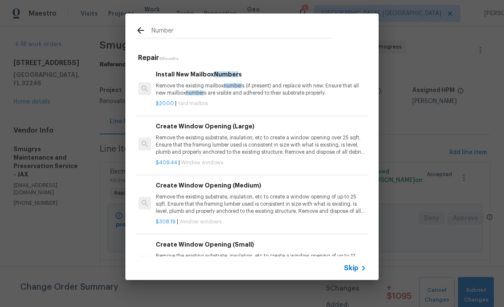
click at [208, 35] on input "Number" at bounding box center [241, 31] width 179 height 13
type input "N"
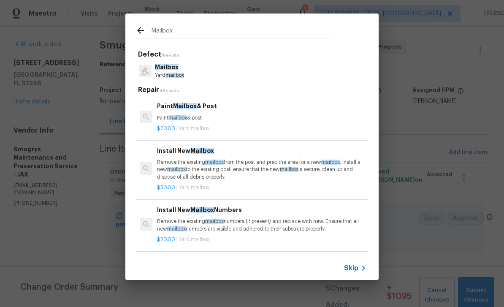
type input "Mailbox"
click at [216, 72] on div "Mailbox Yard mailbox" at bounding box center [251, 71] width 233 height 23
click at [230, 72] on div "Mailbox Yard mailbox" at bounding box center [251, 71] width 233 height 23
click at [172, 71] on p "Mailbox" at bounding box center [169, 67] width 29 height 9
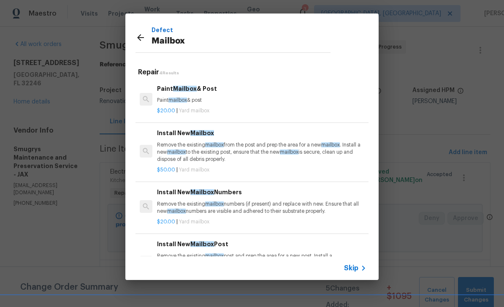
click at [270, 147] on p "Remove the existing mailbox from the post and prep the area for a new mailbox .…" at bounding box center [261, 152] width 209 height 22
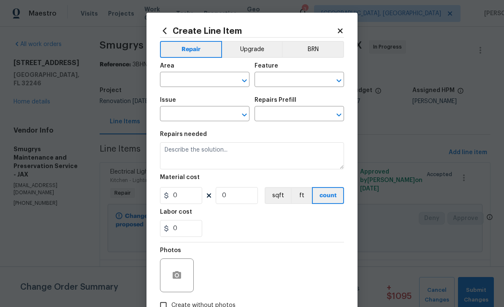
type input "Mailbox"
type input "Install New Mailbox $50.00"
type textarea "Remove the existing mailbox from the post and prep the area for a new mailbox. …"
type input "50"
type input "1"
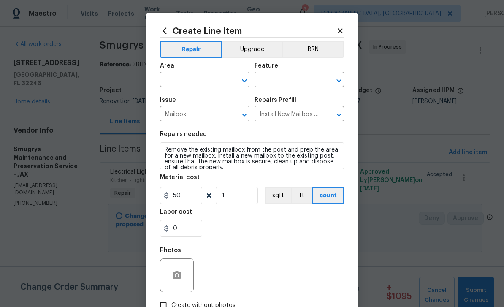
click at [203, 76] on input "text" at bounding box center [193, 80] width 66 height 13
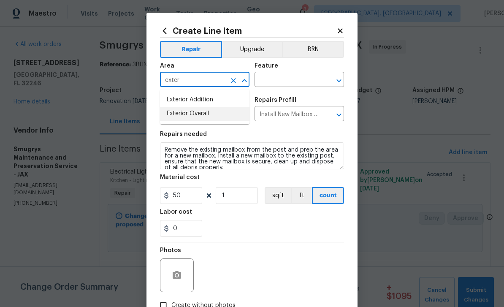
click at [201, 115] on li "Exterior Overall" at bounding box center [204, 114] width 89 height 14
type input "Exterior Overall"
click at [289, 77] on input "text" at bounding box center [287, 80] width 66 height 13
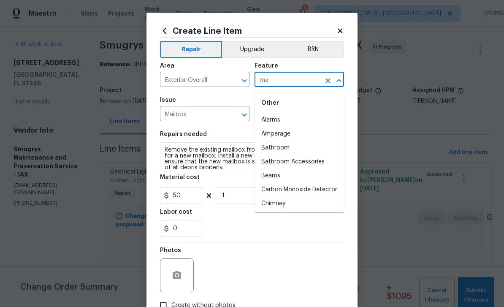
type input "m"
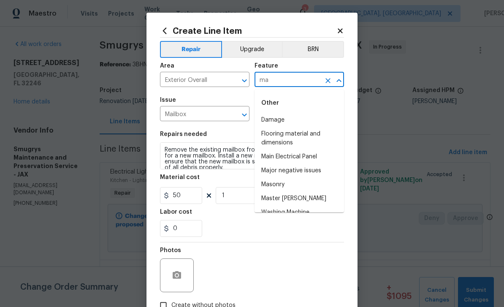
type input "m"
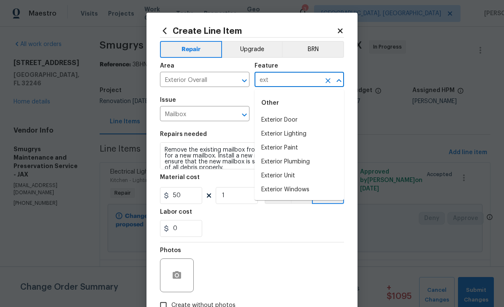
click at [306, 178] on li "Exterior Unit" at bounding box center [298, 176] width 89 height 14
type input "Exterior Unit"
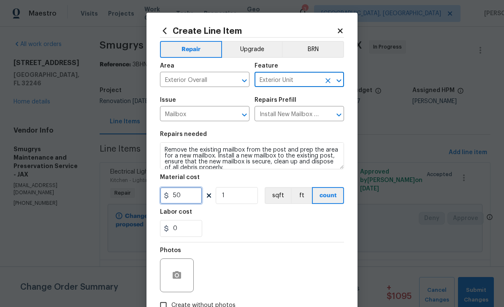
click at [193, 198] on input "50" at bounding box center [181, 195] width 42 height 17
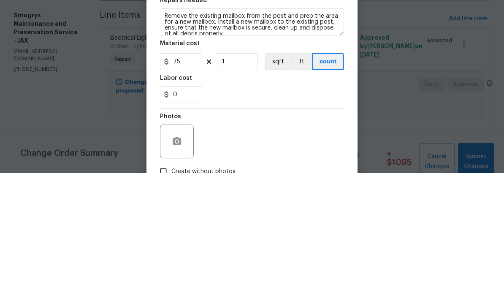
scroll to position [27, 0]
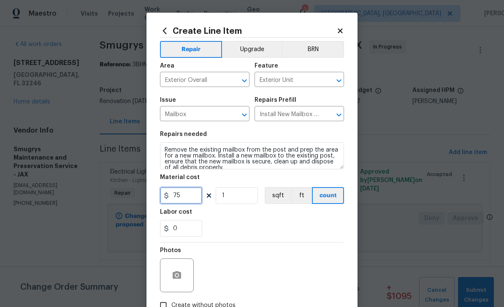
type input "75"
click at [179, 272] on icon "button" at bounding box center [177, 275] width 10 height 10
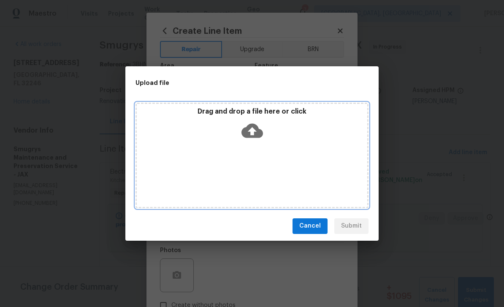
click at [260, 131] on icon at bounding box center [252, 130] width 22 height 14
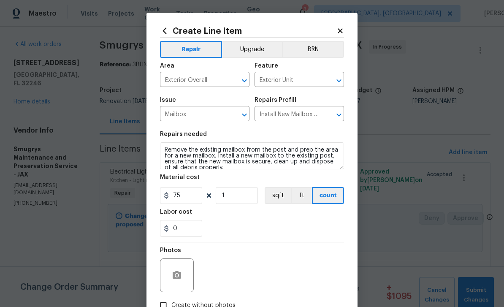
scroll to position [27, 0]
click at [179, 276] on icon "button" at bounding box center [177, 275] width 8 height 8
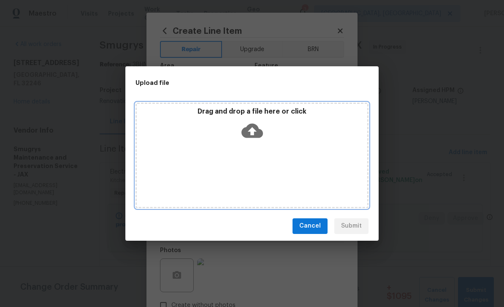
click at [258, 129] on icon at bounding box center [252, 130] width 22 height 14
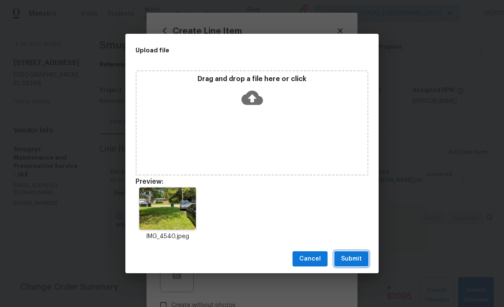
click at [354, 260] on span "Submit" at bounding box center [351, 259] width 21 height 11
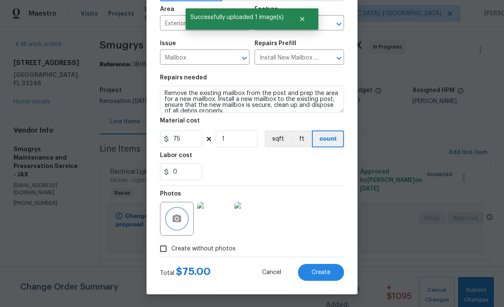
scroll to position [58, 0]
click at [323, 273] on span "Create" at bounding box center [320, 272] width 19 height 6
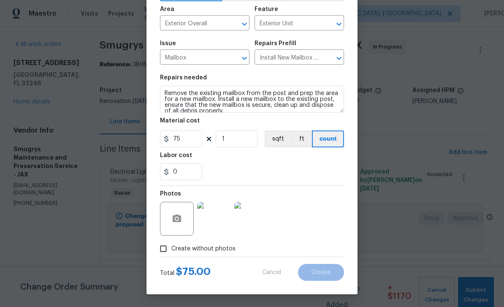
type input "0"
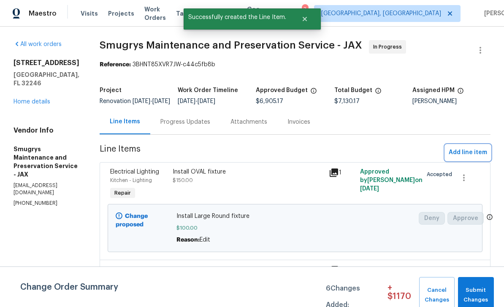
click at [466, 160] on button "Add line item" at bounding box center [467, 153] width 45 height 16
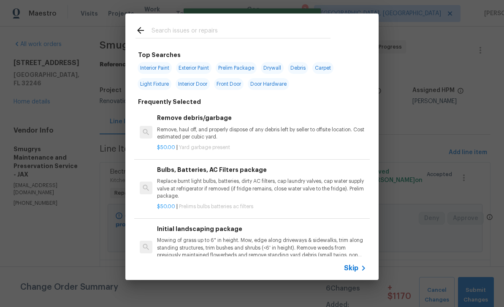
click at [244, 22] on div at bounding box center [232, 30] width 215 height 33
click at [225, 30] on input "text" at bounding box center [241, 31] width 179 height 13
type input "A"
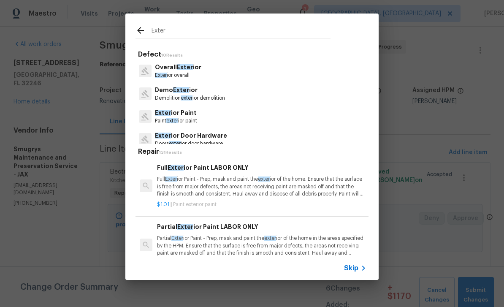
type input "Exter"
click at [284, 71] on div "Overall Exter ior Exter ior overall" at bounding box center [251, 71] width 233 height 23
click at [188, 69] on span "Exter" at bounding box center [185, 67] width 16 height 6
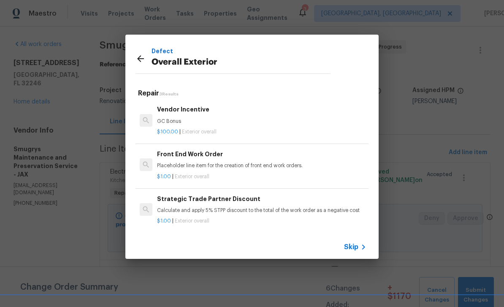
click at [141, 58] on icon at bounding box center [140, 59] width 10 height 10
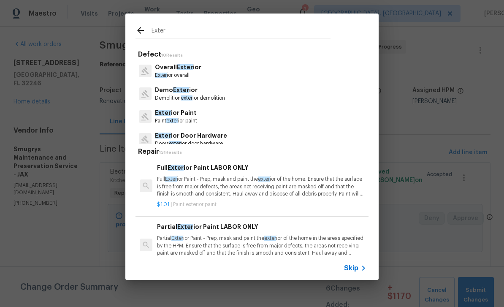
click at [199, 27] on input "Exter" at bounding box center [241, 31] width 179 height 13
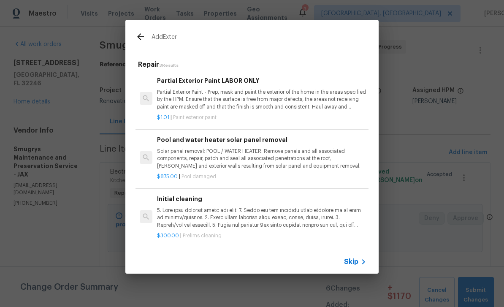
click at [262, 40] on input "AddExter" at bounding box center [241, 38] width 179 height 13
type input "Add"
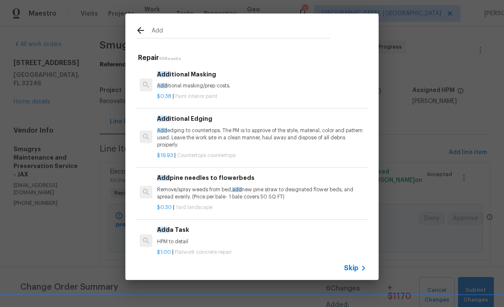
click at [304, 238] on p "HPM to detail" at bounding box center [261, 241] width 209 height 7
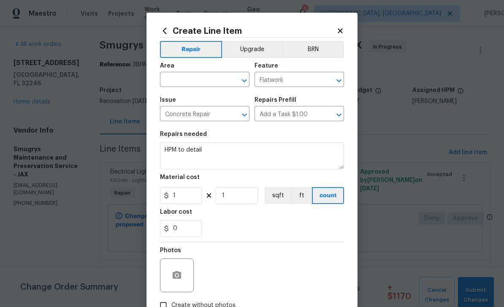
click at [209, 73] on div "Area" at bounding box center [204, 68] width 89 height 11
click at [174, 76] on input "text" at bounding box center [193, 80] width 66 height 13
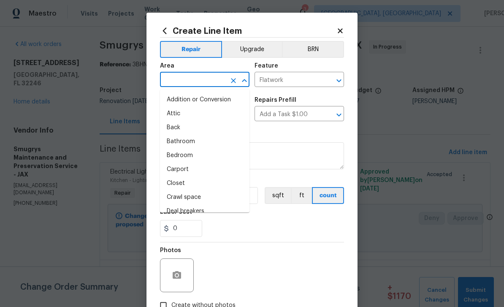
click at [174, 76] on input "text" at bounding box center [193, 80] width 66 height 13
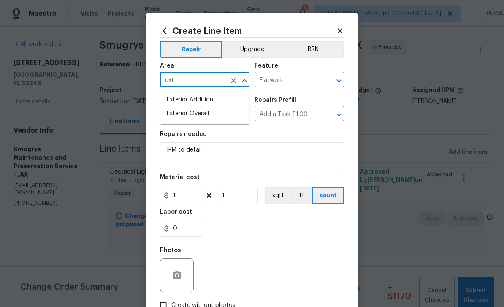
click at [200, 114] on li "Exterior Overall" at bounding box center [204, 114] width 89 height 14
type input "Exterior Overall"
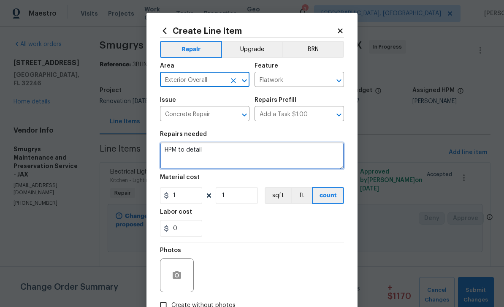
click at [254, 155] on textarea "HPM to detail" at bounding box center [252, 155] width 184 height 27
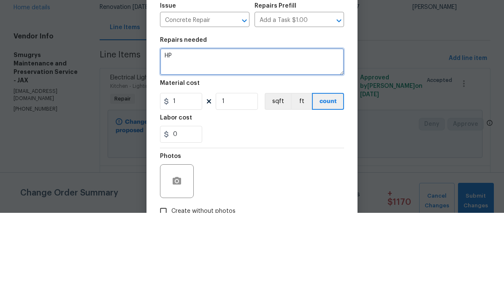
type textarea "H"
type textarea "Install new numbers outside of home"
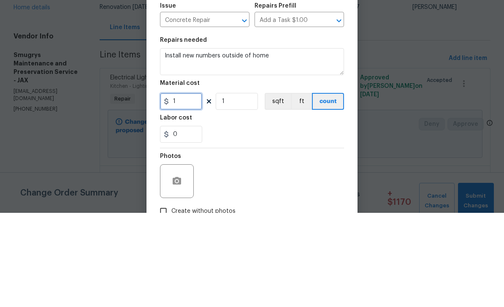
click at [189, 187] on input "1" at bounding box center [181, 195] width 42 height 17
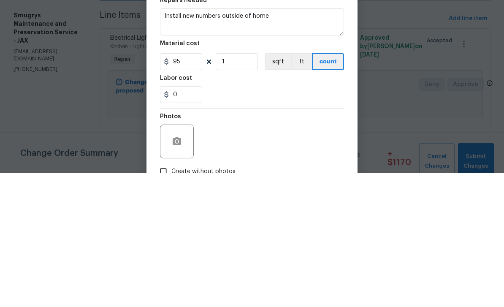
scroll to position [27, 0]
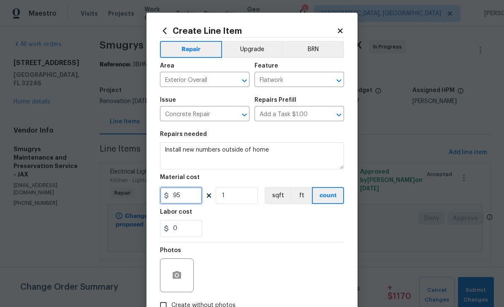
type input "95"
click at [180, 270] on button "button" at bounding box center [177, 275] width 20 height 20
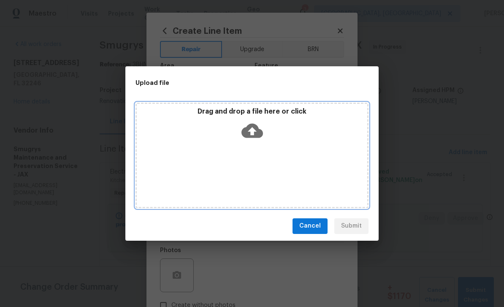
click at [252, 130] on icon at bounding box center [252, 131] width 22 height 22
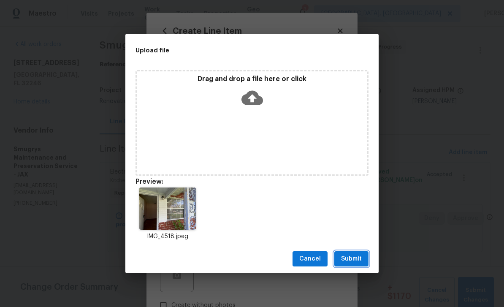
click at [358, 260] on span "Submit" at bounding box center [351, 259] width 21 height 11
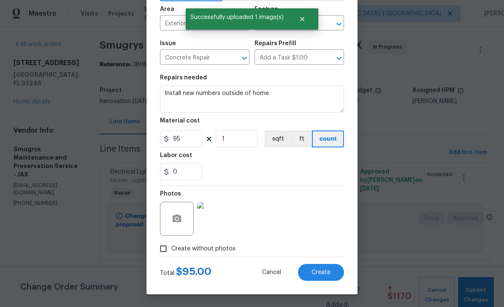
click at [324, 269] on span "Create" at bounding box center [320, 272] width 19 height 6
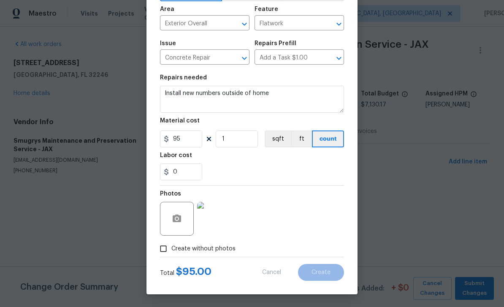
scroll to position [0, 0]
type input "0"
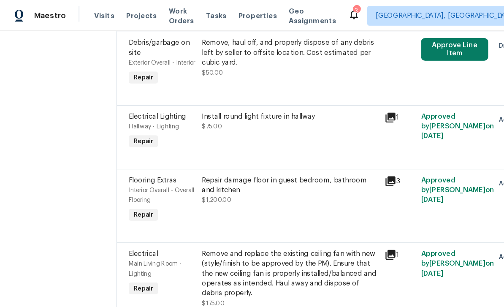
scroll to position [955, 0]
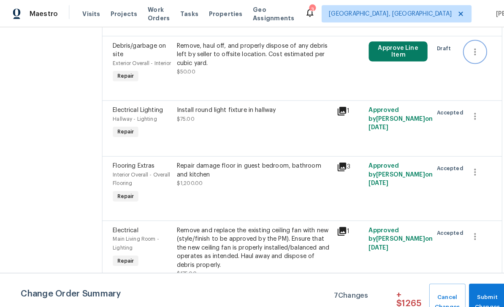
click at [465, 57] on button "button" at bounding box center [464, 51] width 20 height 20
click at [469, 62] on li "Cancel" at bounding box center [468, 63] width 32 height 14
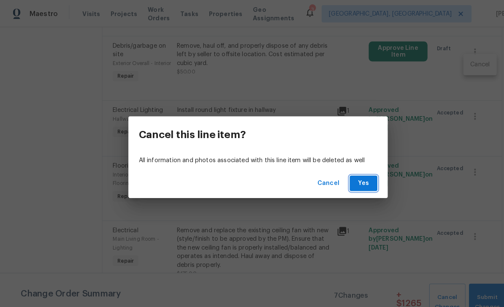
click at [357, 178] on span "Yes" at bounding box center [355, 179] width 14 height 11
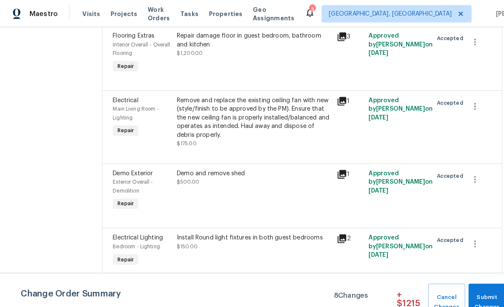
scroll to position [1022, 0]
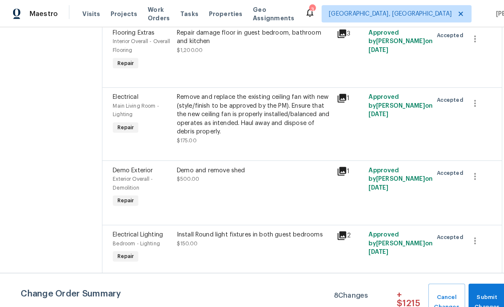
click at [110, 114] on div "Main Living Room - Lighting" at bounding box center [138, 107] width 57 height 17
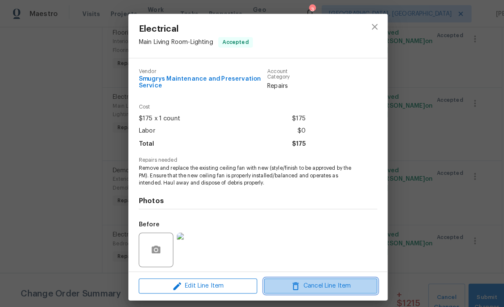
click at [318, 278] on span "Cancel Line Item" at bounding box center [313, 279] width 106 height 11
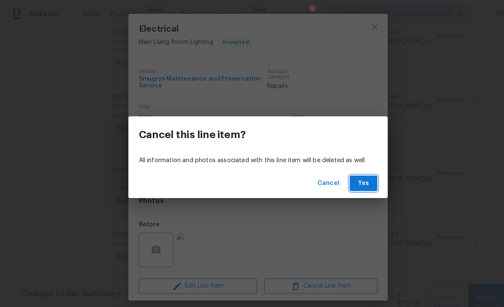
click at [361, 178] on span "Yes" at bounding box center [355, 179] width 14 height 11
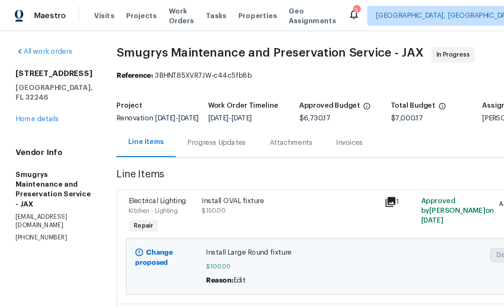
scroll to position [0, 0]
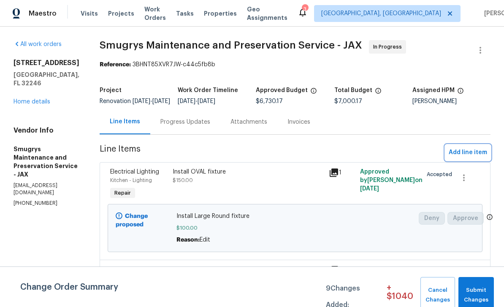
click at [474, 158] on span "Add line item" at bounding box center [468, 152] width 38 height 11
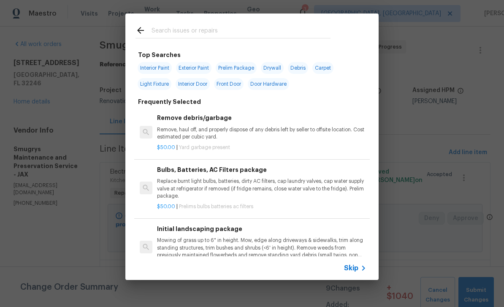
click at [237, 34] on input "text" at bounding box center [241, 31] width 179 height 13
type input "Door"
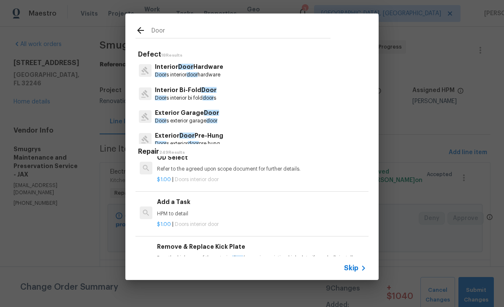
scroll to position [2643, 0]
click at [311, 210] on p "HPM to detail" at bounding box center [261, 213] width 209 height 7
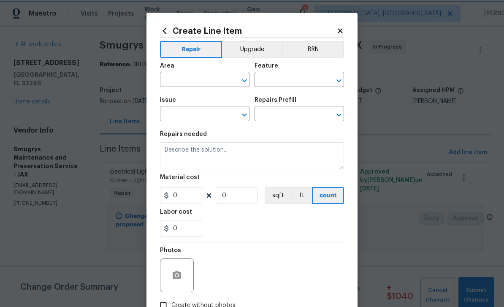
type input "Interior Door"
type input "Add a Task $1.00"
type textarea "HPM to detail"
type input "1"
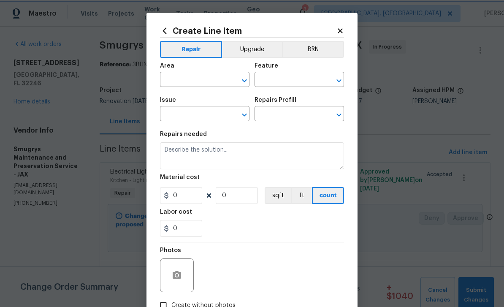
type input "1"
click at [203, 83] on input "text" at bounding box center [193, 80] width 66 height 13
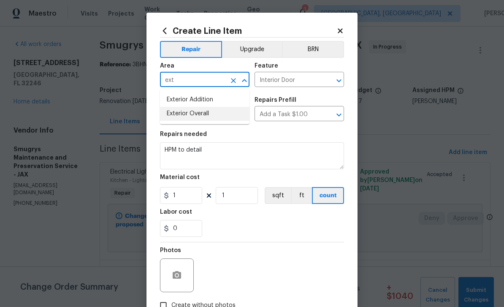
click at [199, 114] on li "Exterior Overall" at bounding box center [204, 114] width 89 height 14
type input "Exterior Overall"
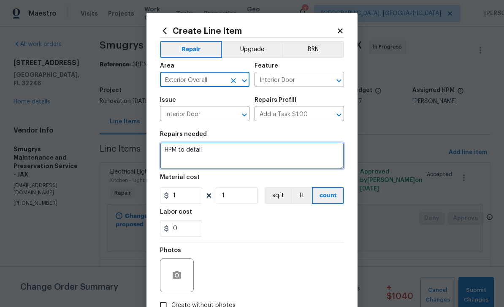
click at [249, 149] on textarea "HPM to detail" at bounding box center [252, 155] width 184 height 27
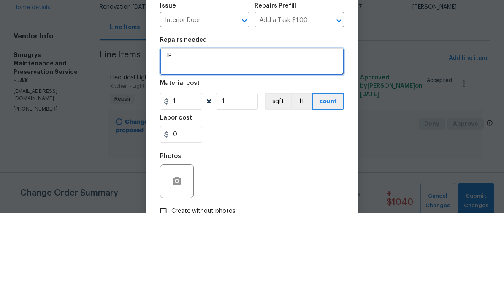
type textarea "H"
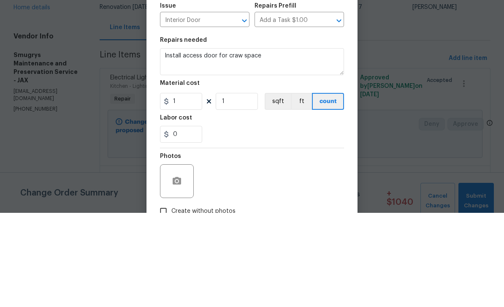
scroll to position [27, 0]
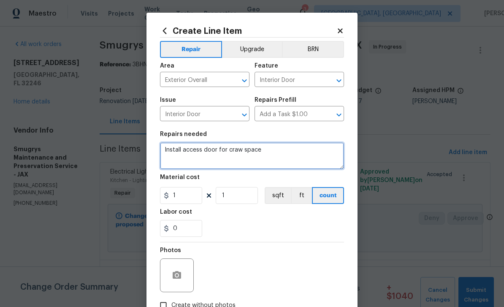
type textarea "Install access door for craw space"
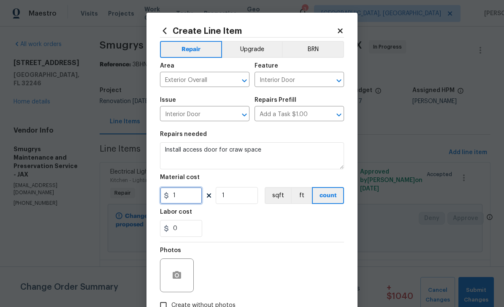
click at [189, 198] on input "1" at bounding box center [181, 195] width 42 height 17
type input "75"
click at [176, 273] on icon "button" at bounding box center [177, 275] width 8 height 8
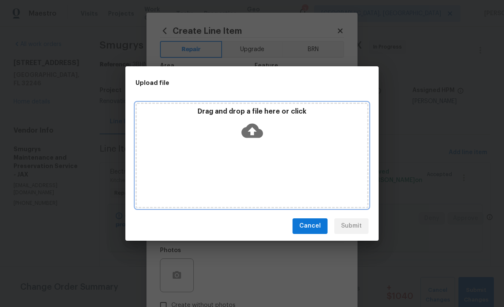
click at [254, 132] on icon at bounding box center [252, 130] width 22 height 14
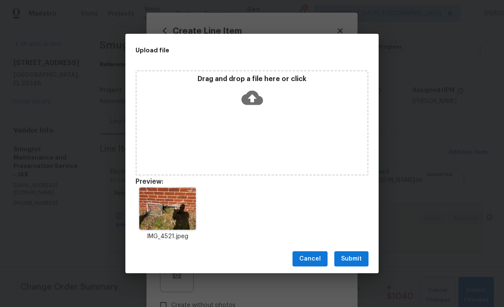
scroll to position [27, 0]
click at [358, 249] on div "Cancel Submit" at bounding box center [251, 258] width 253 height 29
click at [356, 255] on span "Submit" at bounding box center [351, 259] width 21 height 11
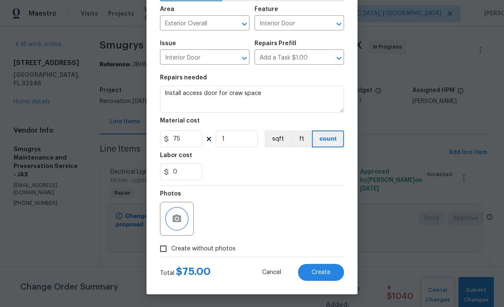
scroll to position [58, 0]
click at [326, 278] on button "Create" at bounding box center [321, 272] width 46 height 17
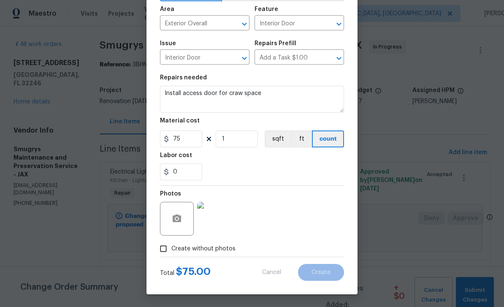
type input "0"
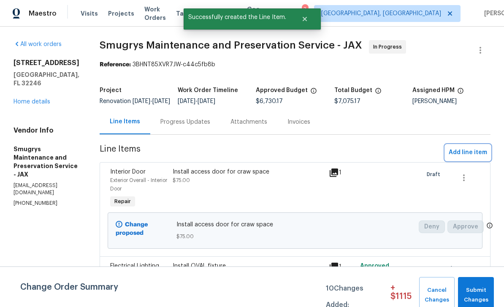
click at [465, 158] on span "Add line item" at bounding box center [468, 152] width 38 height 11
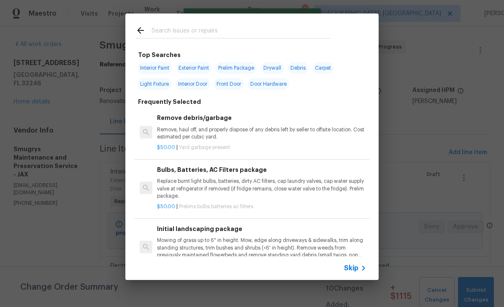
click at [246, 20] on div at bounding box center [232, 30] width 215 height 33
click at [240, 25] on input "text" at bounding box center [241, 31] width 179 height 13
type input "Door"
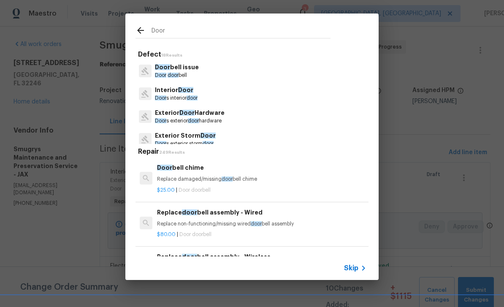
click at [170, 118] on p "Door s exterior door hardware" at bounding box center [190, 120] width 70 height 7
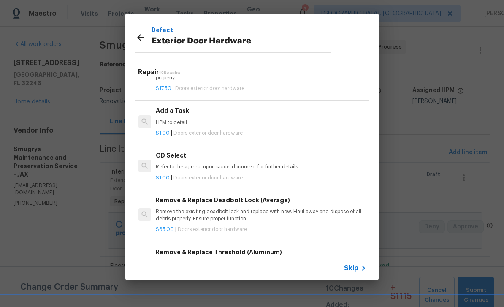
scroll to position [311, 1]
click at [198, 114] on div "Add a Task HPM to detail" at bounding box center [260, 116] width 209 height 20
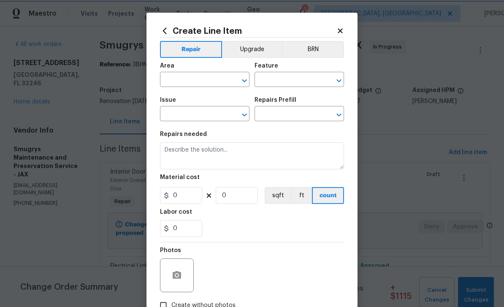
type input "Interior Door"
type input "Exterior Door Hardware"
type textarea "HPM to detail"
type input "1"
type input "Add a Task $1.00"
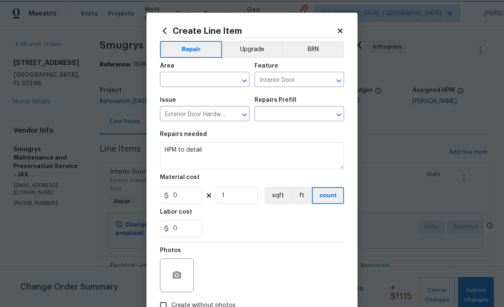
type input "1"
click at [208, 77] on input "text" at bounding box center [193, 80] width 66 height 13
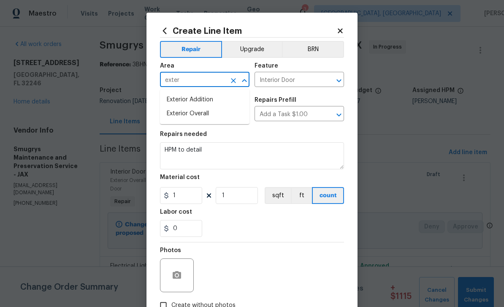
click at [198, 112] on li "Exterior Overall" at bounding box center [204, 114] width 89 height 14
type input "Exterior Overall"
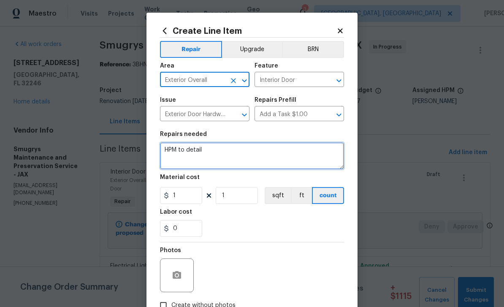
click at [237, 160] on textarea "HPM to detail" at bounding box center [252, 155] width 184 height 27
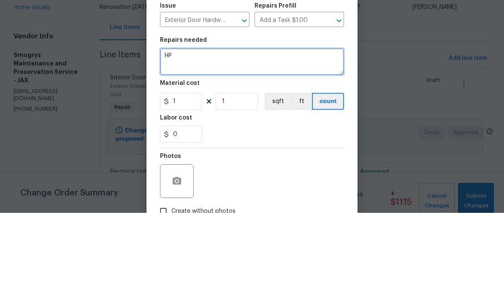
type textarea "H"
type textarea "Install Large kick plates on exterior door leading to backyard and door leading…"
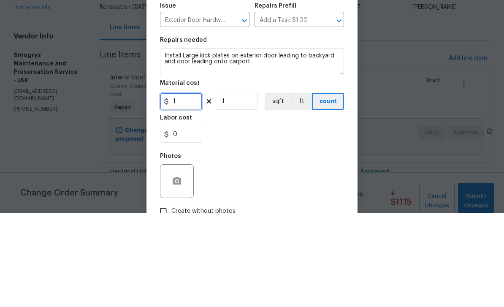
click at [175, 187] on input "1" at bounding box center [181, 195] width 42 height 17
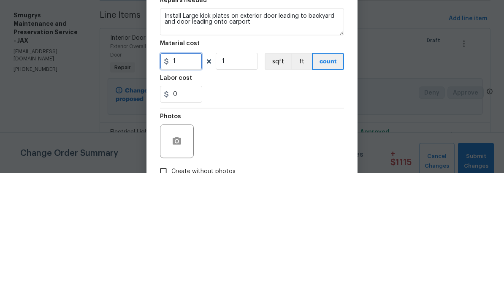
click at [192, 187] on input "1" at bounding box center [181, 195] width 42 height 17
type input "50"
click at [226, 187] on input "1" at bounding box center [237, 195] width 42 height 17
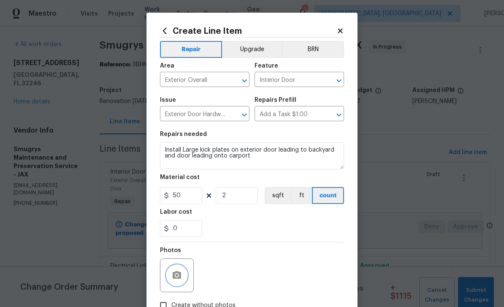
click at [173, 271] on button "button" at bounding box center [177, 275] width 20 height 20
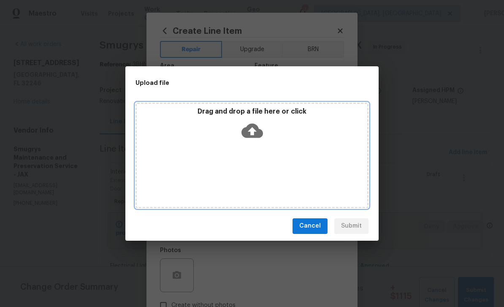
click at [256, 132] on icon at bounding box center [252, 130] width 22 height 14
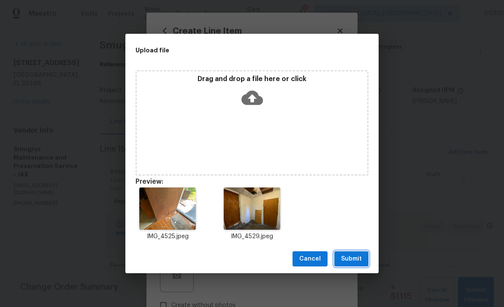
click at [360, 264] on button "Submit" at bounding box center [351, 259] width 34 height 16
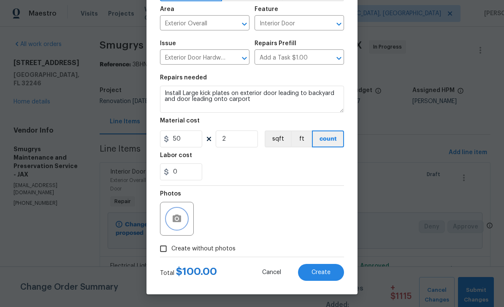
scroll to position [58, 0]
click at [322, 273] on span "Create" at bounding box center [320, 272] width 19 height 6
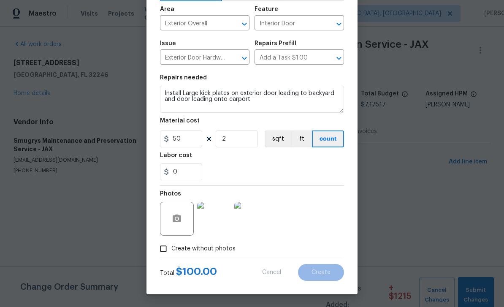
type input "0"
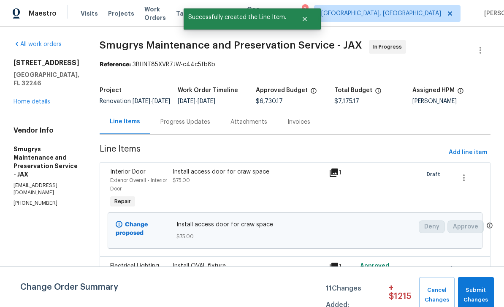
click at [34, 101] on link "Home details" at bounding box center [32, 102] width 37 height 6
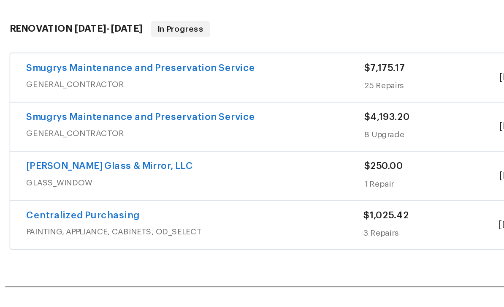
scroll to position [95, 0]
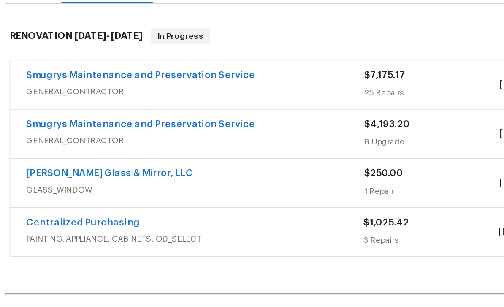
click at [37, 131] on link "Smugrys Maintenance and Preservation Service" at bounding box center [98, 134] width 143 height 6
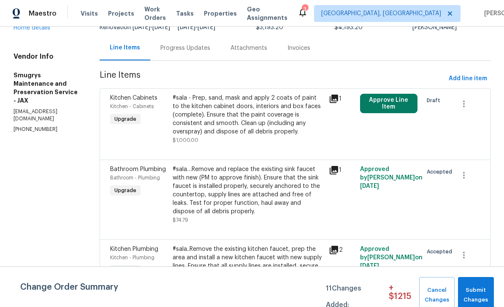
scroll to position [64, 0]
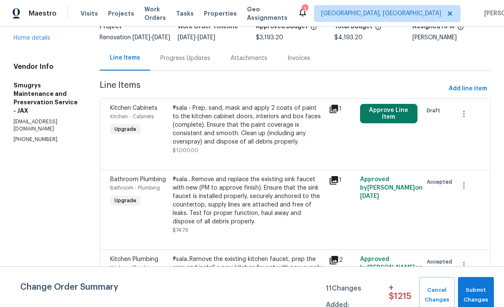
click at [25, 40] on link "Home details" at bounding box center [32, 38] width 37 height 6
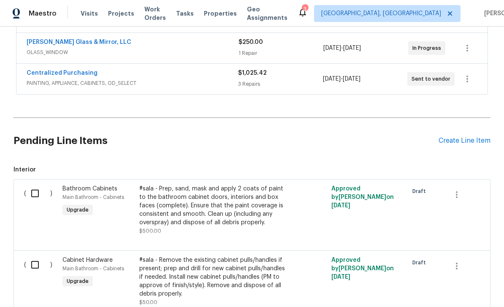
scroll to position [265, 0]
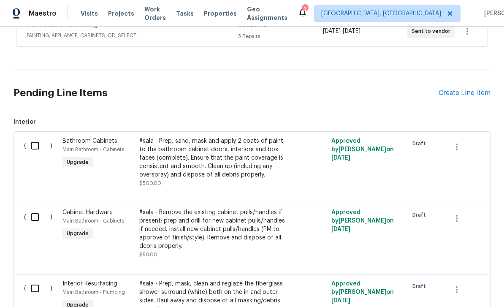
click at [32, 147] on input "checkbox" at bounding box center [38, 146] width 24 height 18
checkbox input "true"
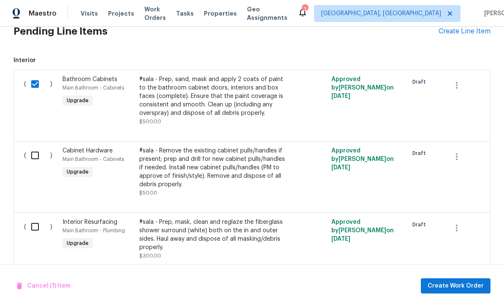
scroll to position [27, 0]
click at [35, 218] on input "checkbox" at bounding box center [38, 227] width 24 height 18
click at [30, 218] on input "checkbox" at bounding box center [38, 227] width 24 height 18
click at [36, 218] on input "checkbox" at bounding box center [38, 227] width 24 height 18
checkbox input "true"
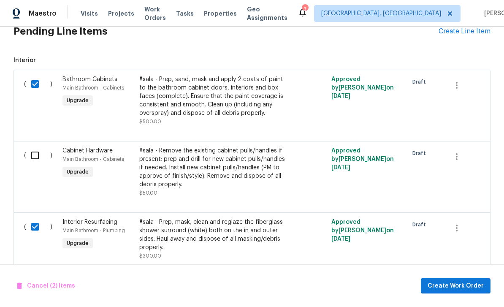
click at [193, 75] on div "#sala - Prep, sand, mask and apply 2 coats of paint to the bathroom cabinet doo…" at bounding box center [213, 96] width 149 height 42
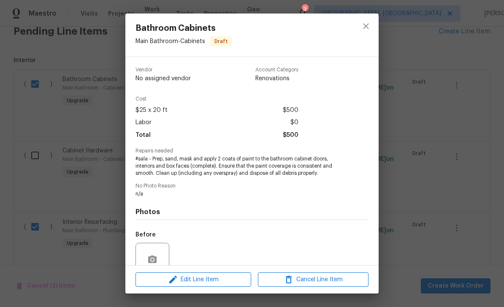
click at [206, 164] on span "#sala - Prep, sand, mask and apply 2 coats of paint to the bathroom cabinet doo…" at bounding box center [240, 165] width 210 height 21
click at [214, 168] on span "#sala - Prep, sand, mask and apply 2 coats of paint to the bathroom cabinet doo…" at bounding box center [240, 165] width 210 height 21
click at [222, 278] on span "Edit Line Item" at bounding box center [193, 279] width 111 height 11
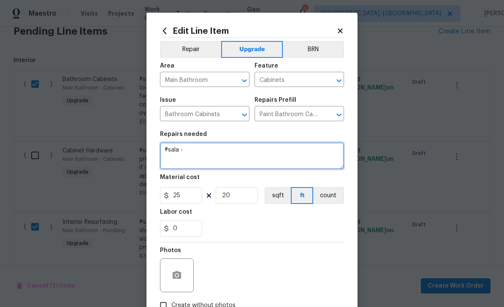
scroll to position [0, 0]
click at [235, 158] on textarea "#sala -" at bounding box center [252, 155] width 184 height 27
click at [263, 150] on textarea "#sala -install new 30” vanity ." at bounding box center [252, 155] width 184 height 27
type textarea "#sala -install new 30” vanity combo."
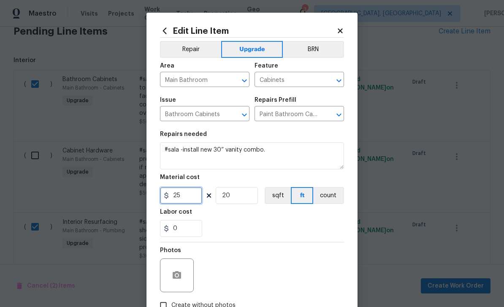
click at [194, 201] on input "25" at bounding box center [181, 195] width 42 height 17
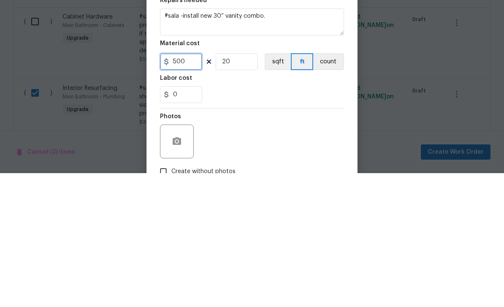
type input "500"
click at [245, 187] on input "20" at bounding box center [237, 195] width 42 height 17
type input "1"
click at [288, 126] on section "Repairs needed #sala -install new 30” vanity combo. Material cost 500 1 sqft ft…" at bounding box center [252, 184] width 184 height 116
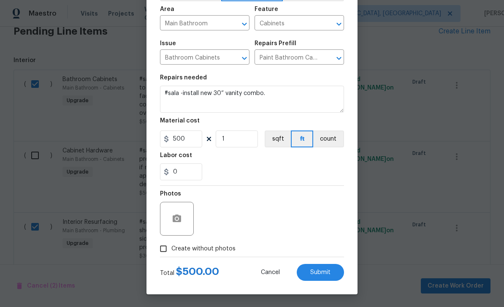
scroll to position [58, 0]
click at [184, 214] on button "button" at bounding box center [177, 218] width 20 height 20
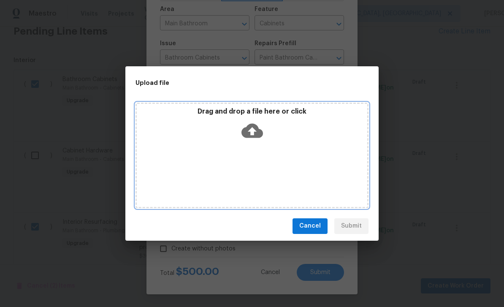
click at [264, 131] on div "Drag and drop a file here or click" at bounding box center [252, 125] width 230 height 36
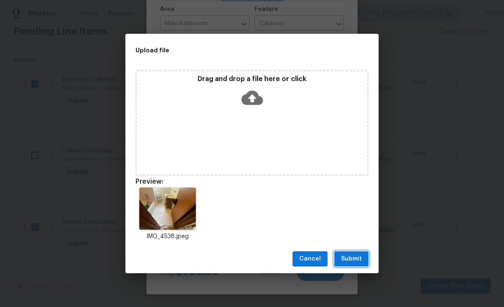
click at [357, 262] on span "Submit" at bounding box center [351, 259] width 21 height 11
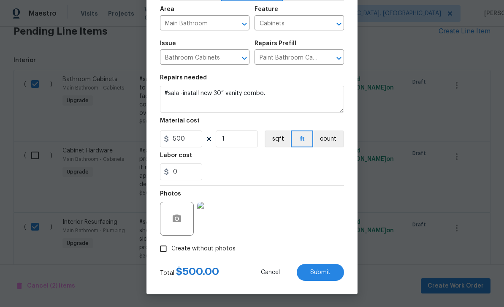
click at [320, 270] on span "Submit" at bounding box center [320, 272] width 20 height 6
checkbox input "false"
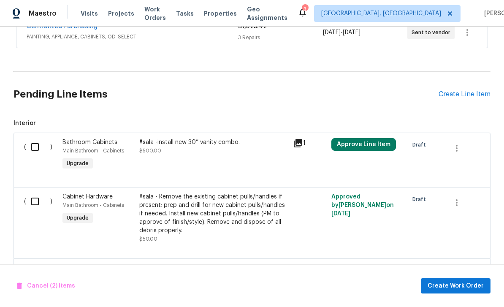
scroll to position [284, 0]
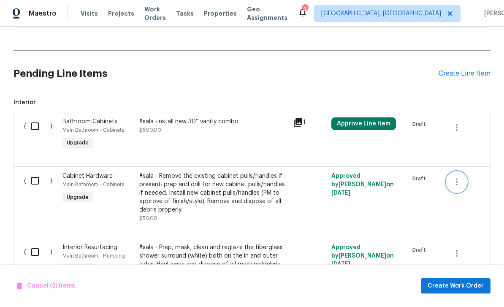
click at [459, 177] on icon "button" at bounding box center [457, 182] width 10 height 10
click at [467, 155] on li "Cancel" at bounding box center [462, 155] width 32 height 14
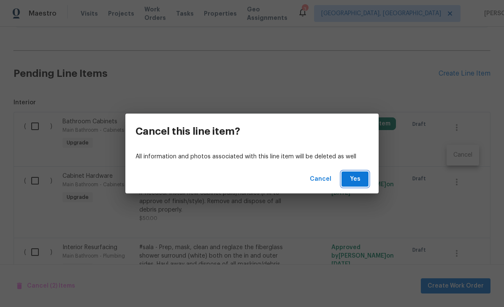
click at [356, 180] on span "Yes" at bounding box center [355, 179] width 14 height 11
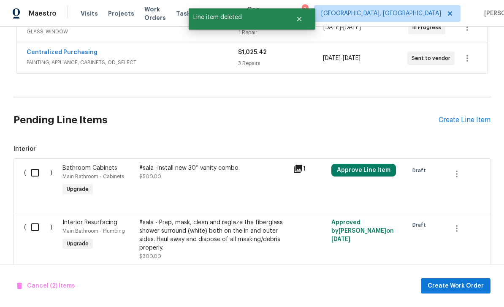
scroll to position [238, 0]
click at [36, 164] on input "checkbox" at bounding box center [38, 173] width 24 height 18
checkbox input "true"
click at [32, 218] on input "checkbox" at bounding box center [38, 227] width 24 height 18
checkbox input "true"
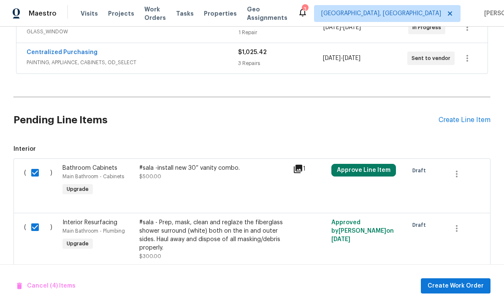
click at [76, 219] on span "Interior Resurfacing" at bounding box center [89, 222] width 55 height 6
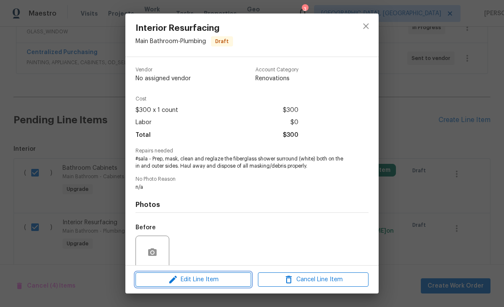
click at [214, 276] on span "Edit Line Item" at bounding box center [193, 279] width 111 height 11
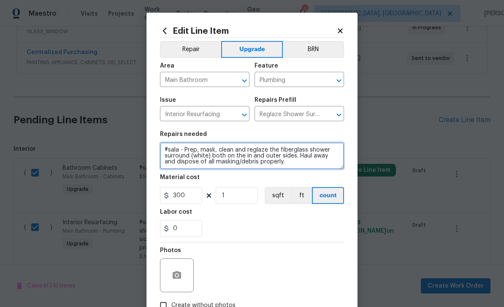
click at [313, 152] on textarea "#sala - Prep, mask, clean and reglaze the fiberglass shower surround (white) bo…" at bounding box center [252, 155] width 184 height 27
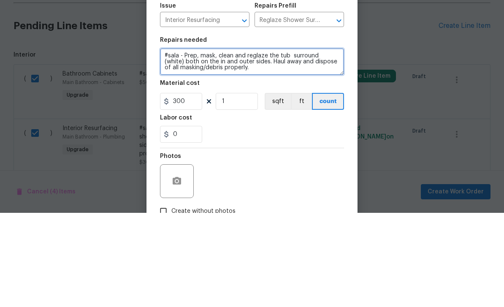
click at [313, 142] on textarea "#sala - Prep, mask, clean and reglaze the tub surround (white) both on the in a…" at bounding box center [252, 155] width 184 height 27
click at [230, 142] on textarea "#sala - Prep, mask, clean and reglaze the tub (white) both on the in and outer …" at bounding box center [252, 155] width 184 height 27
click at [252, 142] on textarea "#sala - Prep, mask, clean and reglaze the tub (white) both on the in and outer …" at bounding box center [252, 155] width 184 height 27
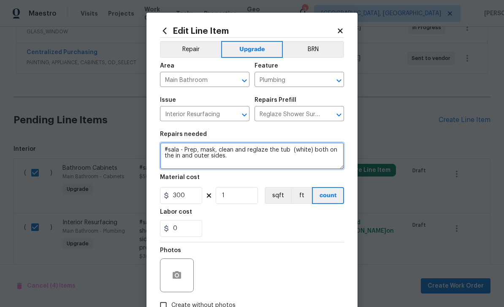
type textarea "#sala - Prep, mask, clean and reglaze the tub (white) both on the in and outer …"
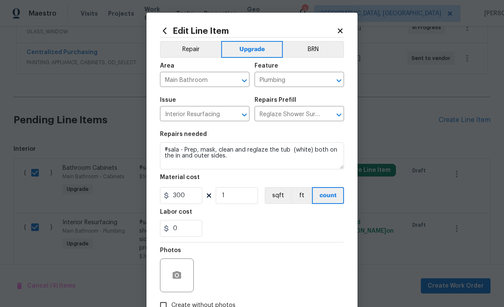
click at [275, 232] on div "0" at bounding box center [252, 228] width 184 height 17
click at [194, 201] on input "300" at bounding box center [181, 195] width 42 height 17
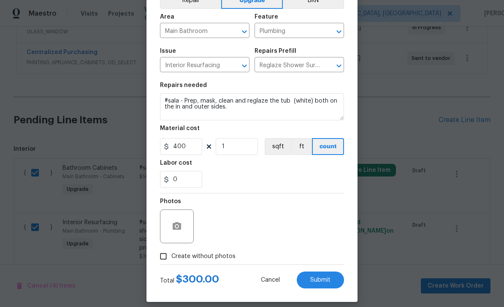
scroll to position [53, 0]
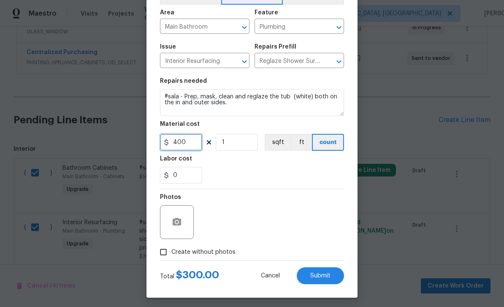
type input "400"
click at [181, 225] on icon "button" at bounding box center [177, 222] width 8 height 8
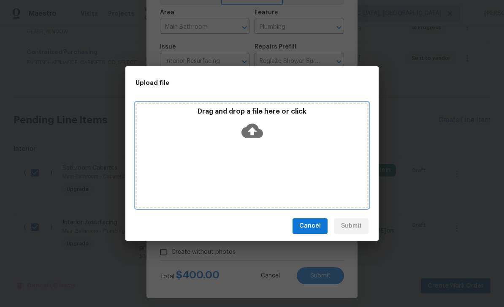
click at [253, 130] on icon at bounding box center [252, 131] width 22 height 22
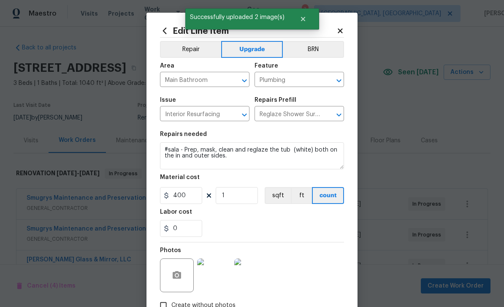
scroll to position [27, 0]
checkbox input "false"
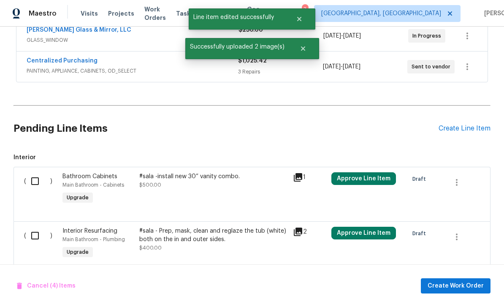
scroll to position [0, 0]
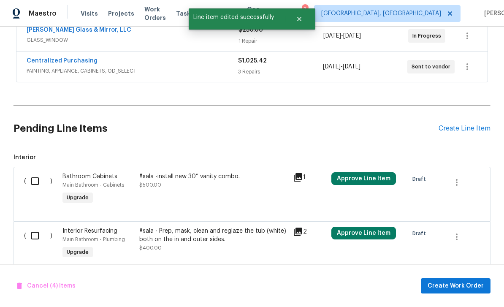
click at [36, 172] on input "checkbox" at bounding box center [38, 181] width 24 height 18
checkbox input "true"
click at [35, 227] on input "checkbox" at bounding box center [38, 236] width 24 height 18
checkbox input "true"
click at [461, 286] on span "Create Work Order" at bounding box center [456, 286] width 56 height 11
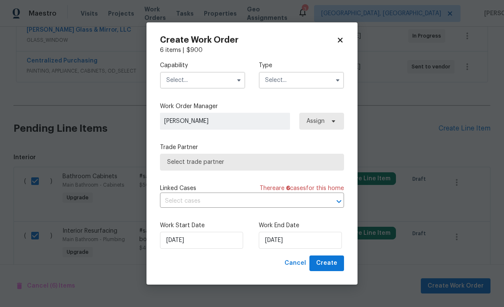
click at [200, 77] on input "text" at bounding box center [202, 80] width 85 height 17
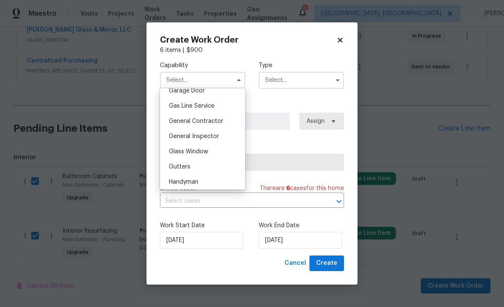
scroll to position [381, 0]
click at [211, 120] on span "General Contractor" at bounding box center [196, 120] width 54 height 6
type input "General Contractor"
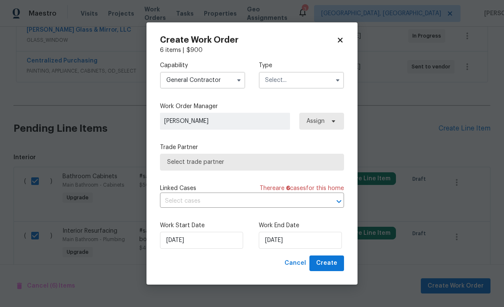
click at [306, 77] on input "text" at bounding box center [301, 80] width 85 height 17
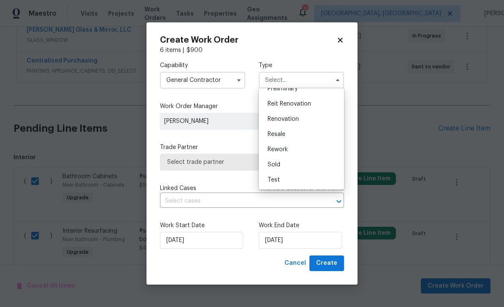
scroll to position [192, 0]
click at [295, 118] on span "Renovation" at bounding box center [283, 119] width 31 height 6
type input "Renovation"
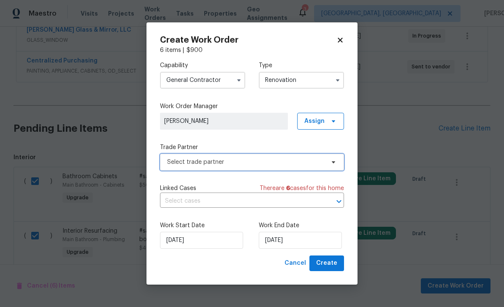
click at [241, 159] on span "Select trade partner" at bounding box center [245, 162] width 157 height 8
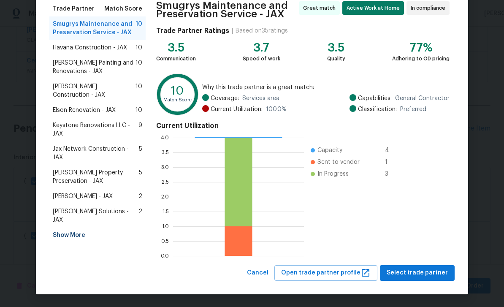
scroll to position [69, 0]
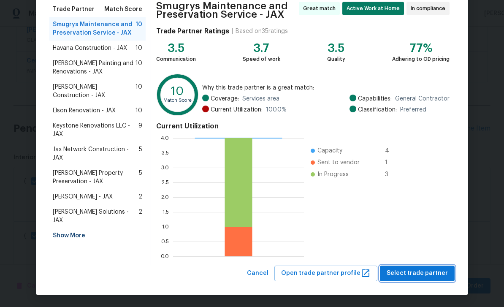
click at [417, 273] on span "Select trade partner" at bounding box center [417, 273] width 61 height 11
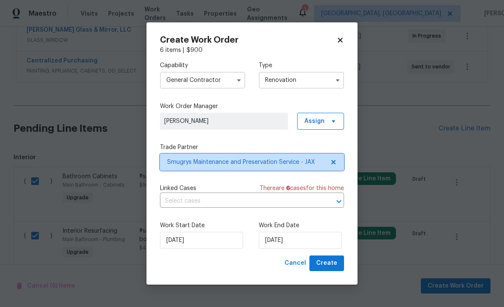
scroll to position [0, 0]
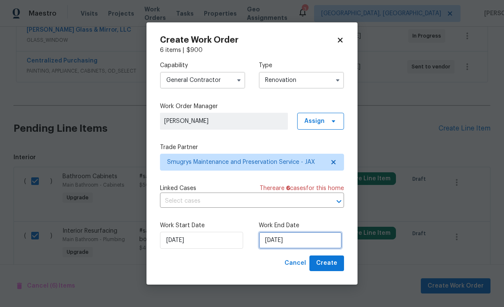
click at [308, 240] on input "[DATE]" at bounding box center [300, 240] width 83 height 17
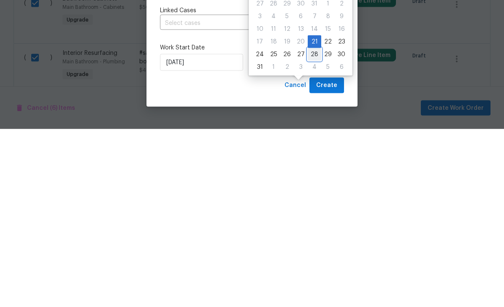
click at [313, 226] on div "28" at bounding box center [315, 232] width 14 height 12
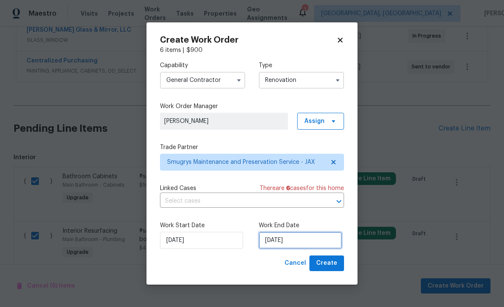
click at [308, 241] on input "[DATE]" at bounding box center [300, 240] width 83 height 17
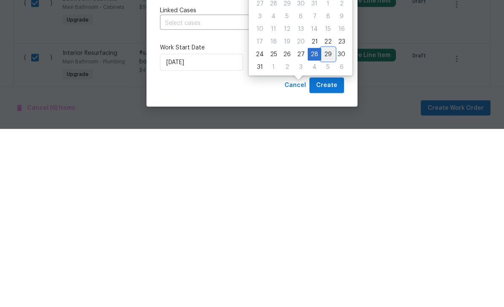
click at [327, 226] on div "29" at bounding box center [328, 232] width 14 height 12
type input "8/29/2025"
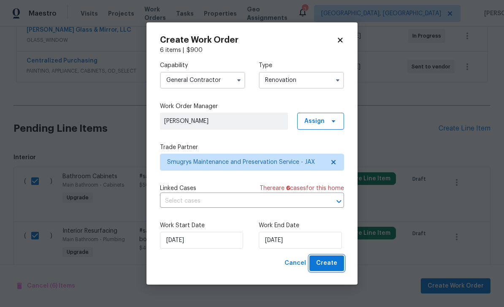
click at [327, 260] on span "Create" at bounding box center [326, 263] width 21 height 11
checkbox input "false"
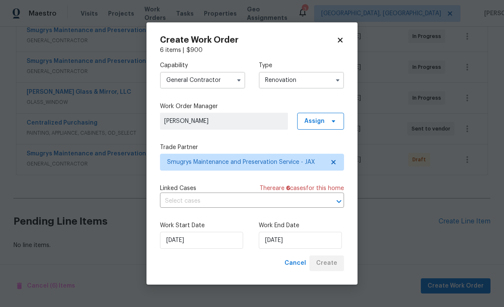
scroll to position [140, 0]
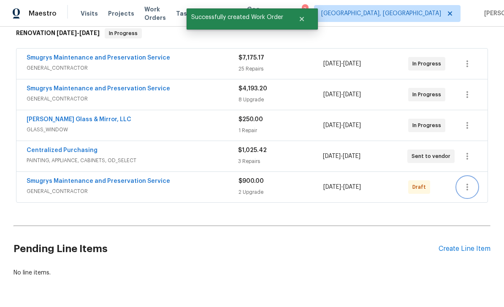
click at [470, 182] on icon "button" at bounding box center [467, 187] width 10 height 10
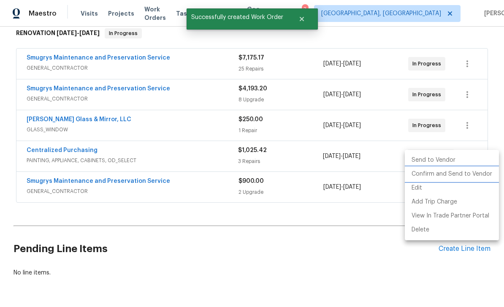
click at [458, 172] on li "Confirm and Send to Vendor" at bounding box center [452, 174] width 94 height 14
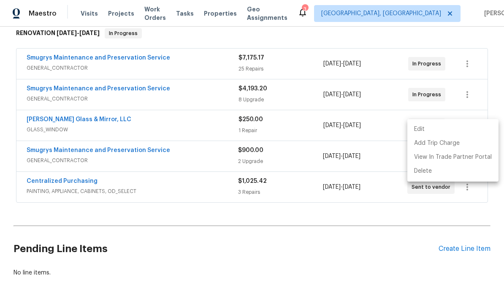
click at [51, 32] on div at bounding box center [252, 153] width 504 height 307
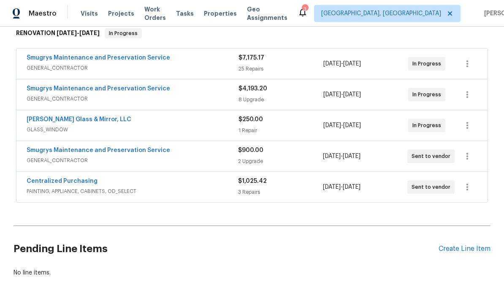
click at [49, 55] on link "Smugrys Maintenance and Preservation Service" at bounding box center [98, 58] width 143 height 6
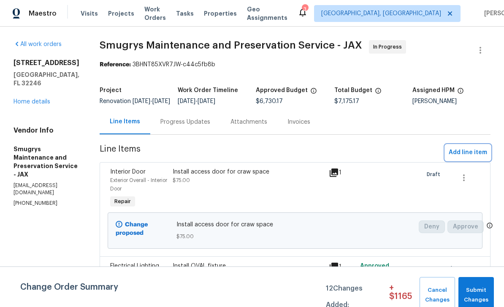
click at [468, 147] on span "Add line item" at bounding box center [468, 152] width 38 height 11
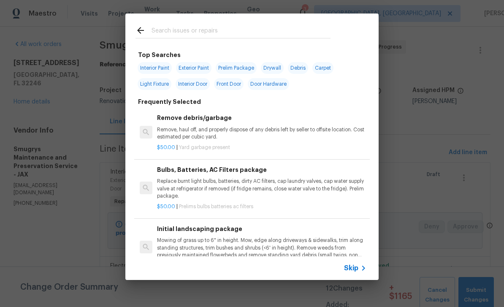
click at [238, 26] on input "text" at bounding box center [241, 31] width 179 height 13
click at [237, 24] on div at bounding box center [232, 30] width 215 height 33
click at [250, 26] on input "text" at bounding box center [241, 31] width 179 height 13
type input "Plumb"
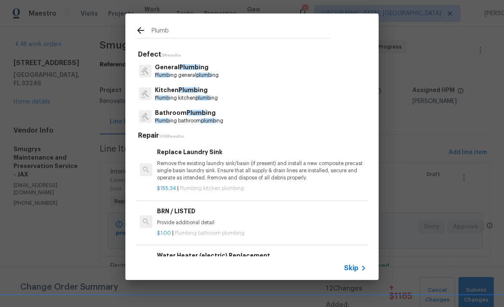
click at [183, 113] on p "Bathroom Plumb ing" at bounding box center [189, 112] width 68 height 9
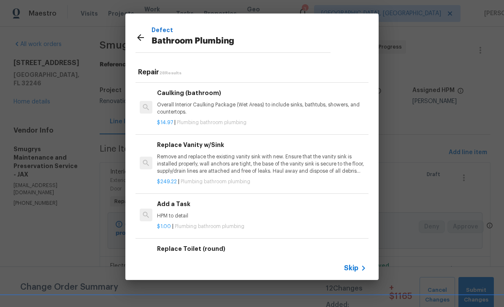
scroll to position [1216, 0]
click at [282, 199] on div "Add a Task HPM to detail" at bounding box center [261, 209] width 209 height 20
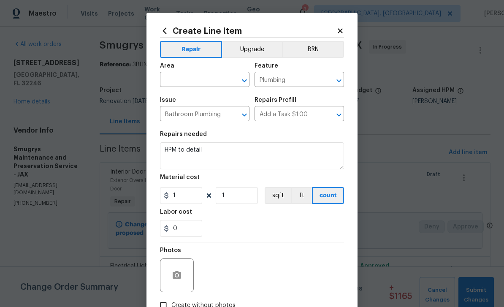
click at [195, 75] on input "text" at bounding box center [193, 80] width 66 height 13
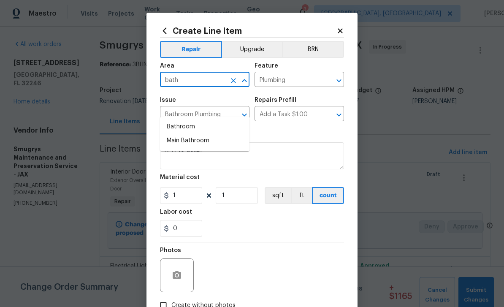
click at [184, 120] on li "Bathroom" at bounding box center [204, 127] width 89 height 14
type input "Bathroom"
click at [237, 75] on div at bounding box center [238, 81] width 22 height 12
click at [233, 81] on icon "Clear" at bounding box center [233, 80] width 5 height 5
click at [197, 120] on li "Main Bathroom" at bounding box center [204, 127] width 89 height 14
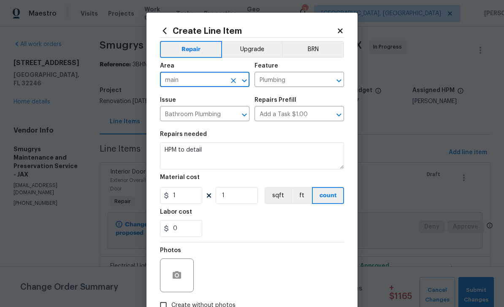
type input "Main Bathroom"
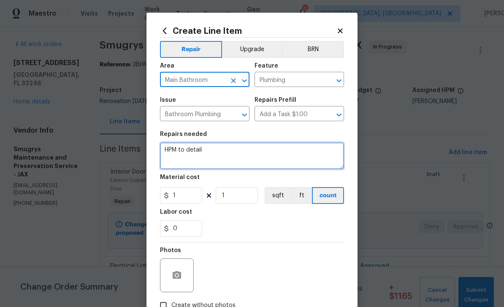
click at [235, 152] on textarea "HPM to detail" at bounding box center [252, 155] width 184 height 27
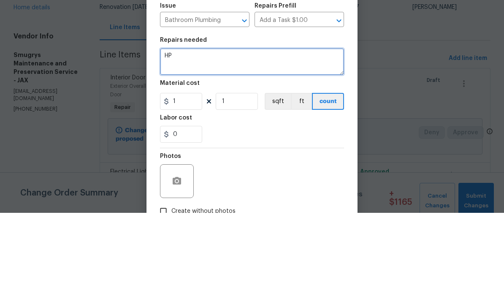
type textarea "H"
type textarea "Replace water lines to sink and drain line leading to main drain"
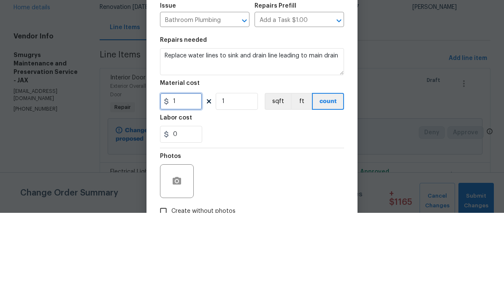
click at [183, 187] on input "1" at bounding box center [181, 195] width 42 height 17
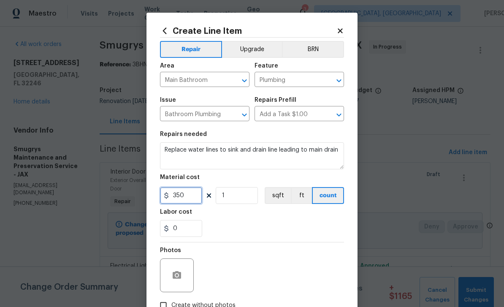
type input "350"
click at [177, 267] on button "button" at bounding box center [177, 275] width 20 height 20
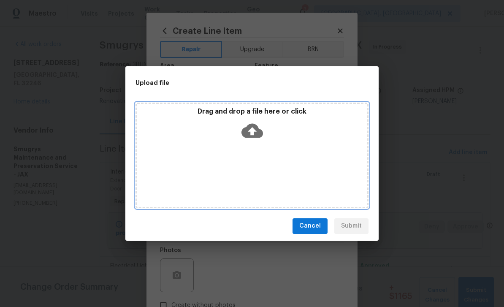
click at [255, 129] on icon at bounding box center [252, 130] width 22 height 14
click at [260, 122] on icon at bounding box center [252, 131] width 22 height 22
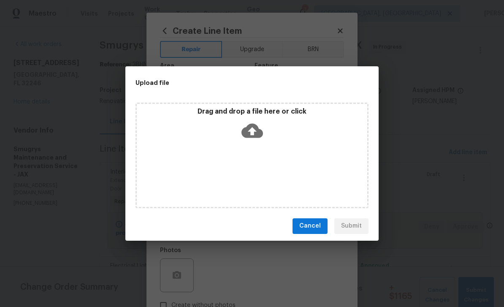
scroll to position [0, 0]
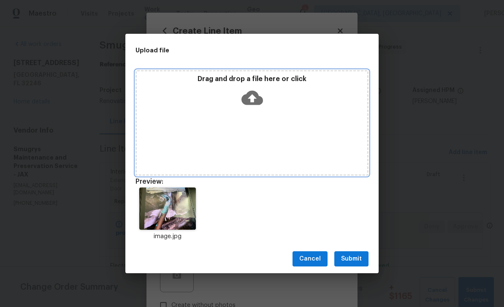
click at [248, 102] on icon at bounding box center [252, 98] width 22 height 14
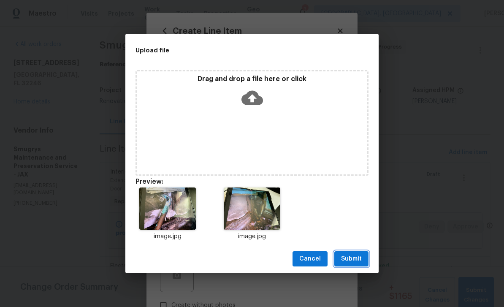
click at [349, 261] on span "Submit" at bounding box center [351, 259] width 21 height 11
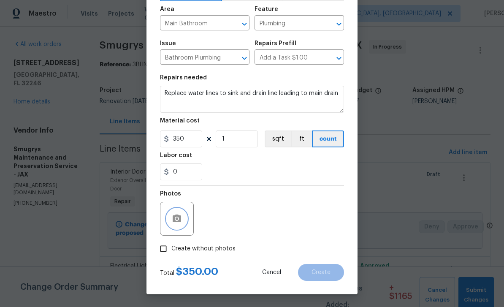
scroll to position [58, 0]
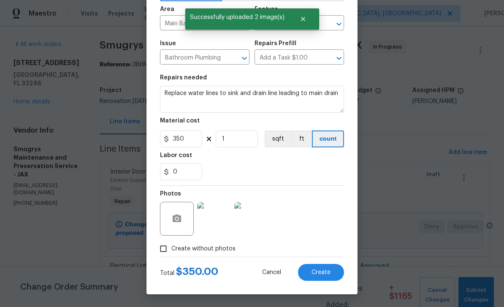
click at [322, 277] on button "Create" at bounding box center [321, 272] width 46 height 17
type input "0"
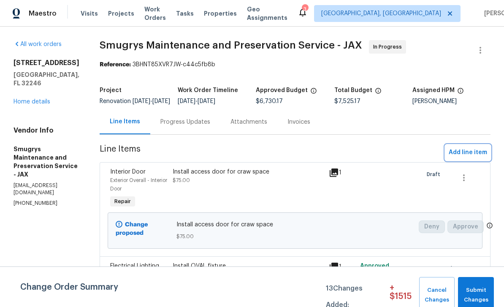
click at [475, 158] on span "Add line item" at bounding box center [468, 152] width 38 height 11
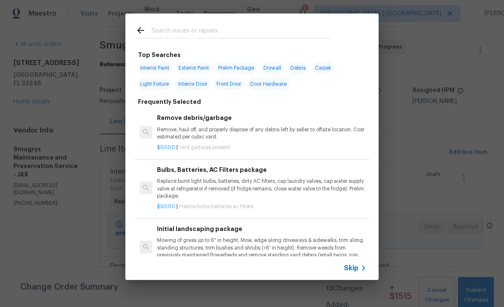
click at [231, 29] on input "text" at bounding box center [241, 31] width 179 height 13
type input "Plumb"
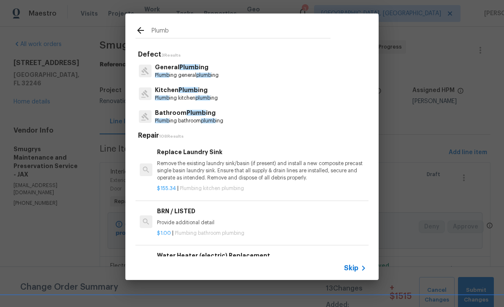
click at [181, 113] on p "Bathroom Plumb ing" at bounding box center [189, 112] width 68 height 9
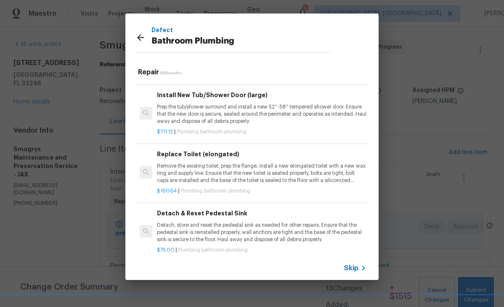
scroll to position [109, 0]
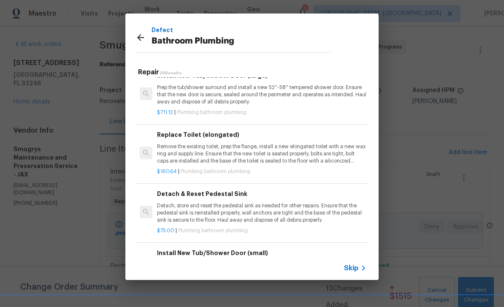
click at [284, 143] on p "Remove the existing toilet, prep the flange, install a new elongated toilet wit…" at bounding box center [261, 154] width 209 height 22
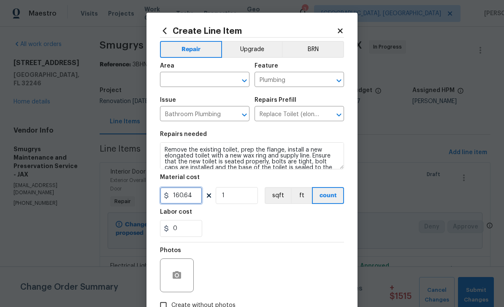
click at [196, 198] on input "160.64" at bounding box center [181, 195] width 42 height 17
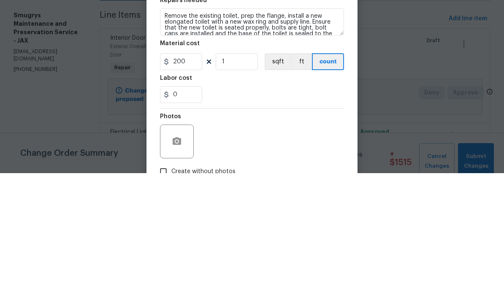
scroll to position [27, 0]
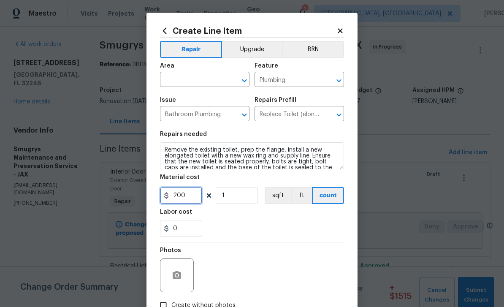
type input "200"
click at [202, 81] on input "text" at bounding box center [193, 80] width 66 height 13
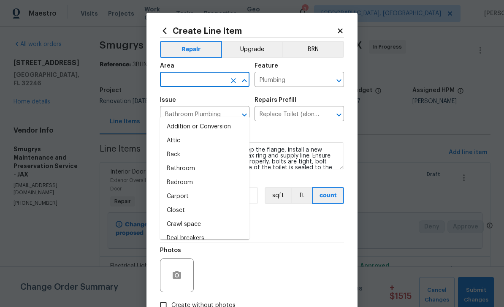
click at [207, 78] on input "text" at bounding box center [193, 80] width 66 height 13
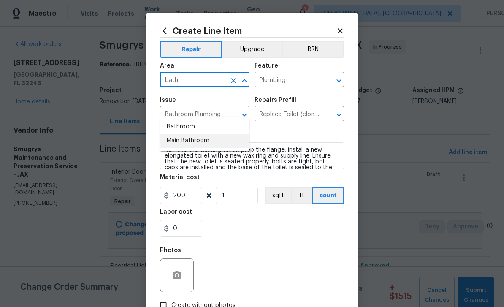
click at [213, 134] on li "Main Bathroom" at bounding box center [204, 141] width 89 height 14
type input "Main Bathroom"
click at [172, 264] on div at bounding box center [177, 275] width 34 height 34
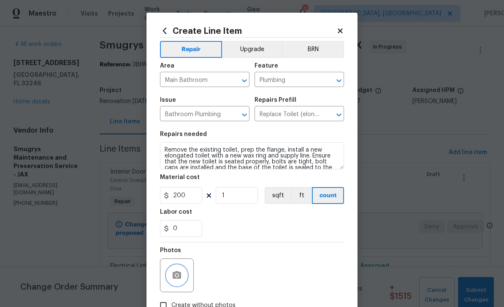
click at [177, 280] on icon "button" at bounding box center [177, 275] width 10 height 10
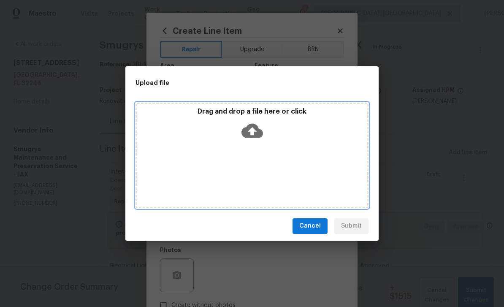
click at [252, 133] on icon at bounding box center [252, 131] width 22 height 22
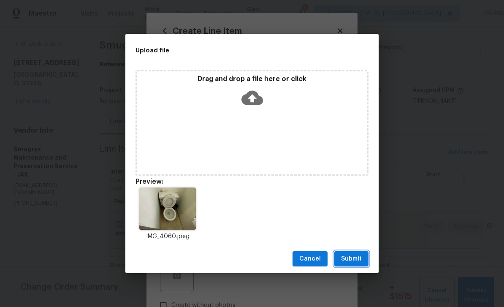
click at [349, 257] on span "Submit" at bounding box center [351, 259] width 21 height 11
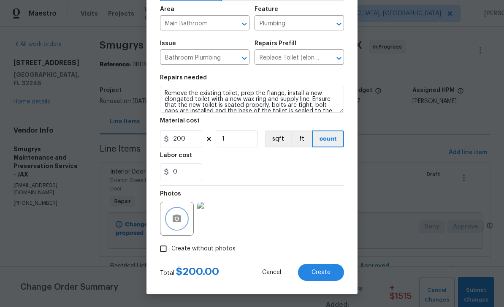
scroll to position [58, 0]
click at [319, 269] on span "Create" at bounding box center [320, 272] width 19 height 6
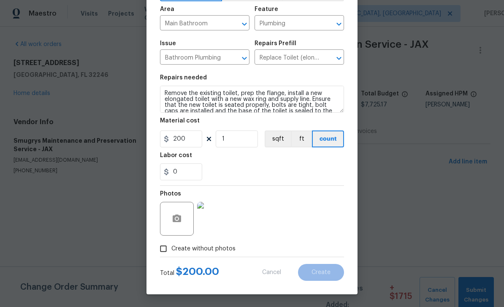
type input "0"
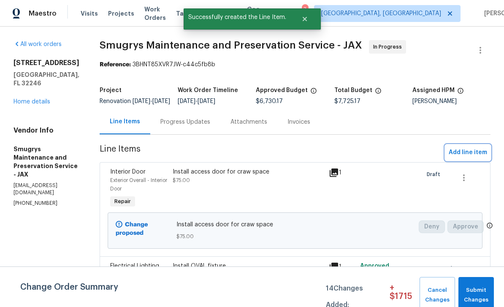
click at [468, 158] on span "Add line item" at bounding box center [468, 152] width 38 height 11
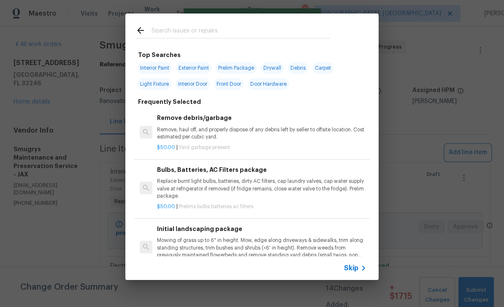
click at [435, 63] on div "Top Searches Interior Paint Exterior Paint Prelim Package Drywall Debris Carpet…" at bounding box center [252, 146] width 504 height 293
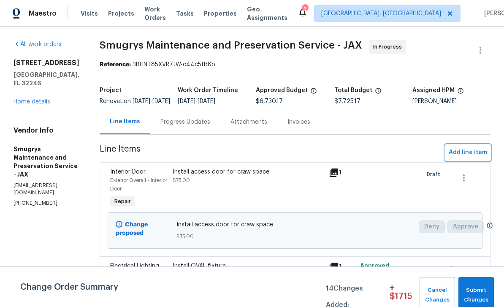
click at [471, 156] on span "Add line item" at bounding box center [468, 152] width 38 height 11
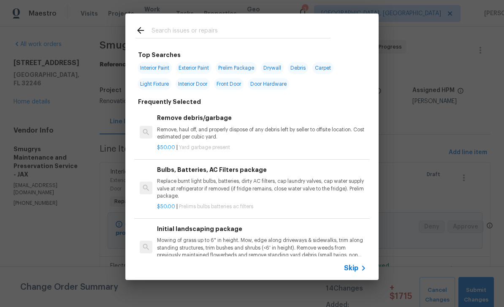
click at [218, 21] on div at bounding box center [232, 30] width 215 height 33
click at [254, 29] on input "text" at bounding box center [241, 31] width 179 height 13
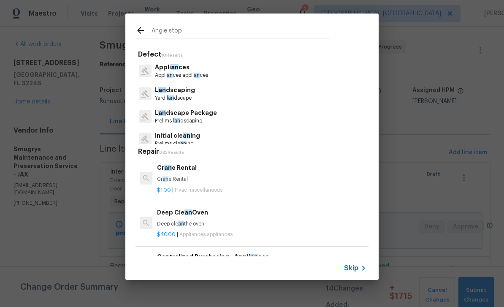
type input "Angle stops"
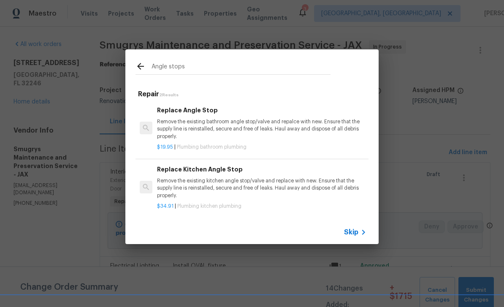
click at [198, 109] on h6 "Replace Angle Stop" at bounding box center [261, 110] width 209 height 9
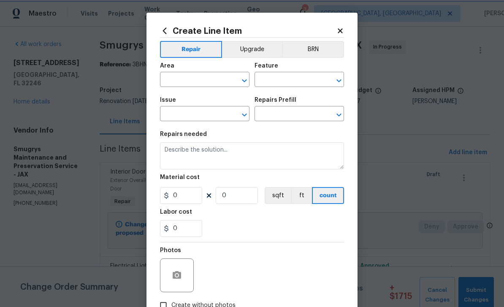
type input "Plumbing"
type input "Bathroom Plumbing"
type input "Replace Angle Stop $19.95"
type textarea "Remove the existing bathroom angle stop/valve and repalce with new. Ensure that…"
type input "19.95"
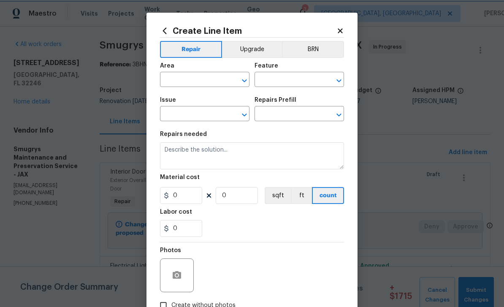
type input "1"
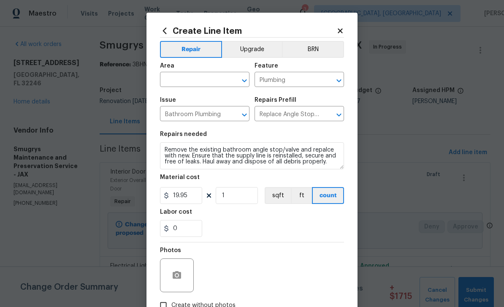
click at [211, 78] on input "text" at bounding box center [193, 80] width 66 height 13
click at [212, 112] on li "Main Bathroom" at bounding box center [204, 114] width 89 height 14
type input "Main Bathroom"
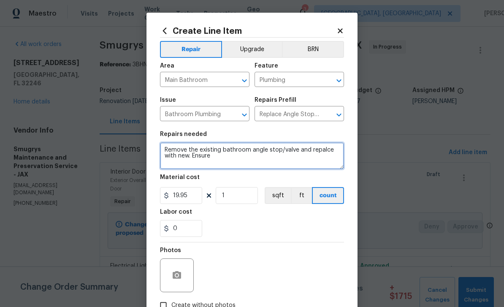
click at [233, 157] on textarea "Remove the existing bathroom angle stop/valve and repalce with new. Ensure" at bounding box center [252, 155] width 184 height 27
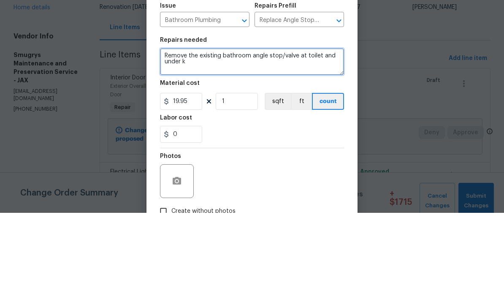
click at [223, 142] on textarea "Remove the existing bathroom angle stop/valve at toilet and under k" at bounding box center [252, 155] width 184 height 27
click at [320, 142] on textarea "Remove the existing Kitchen/ bathroom angle stop/valve at toilet and under k" at bounding box center [252, 155] width 184 height 27
click at [245, 142] on textarea "Remove the existing Kitchen/ bathroom angle stop/valves at toilet and under k" at bounding box center [252, 155] width 184 height 27
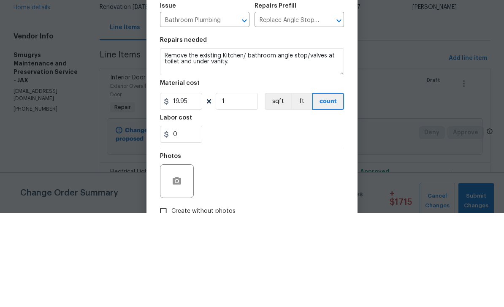
scroll to position [27, 0]
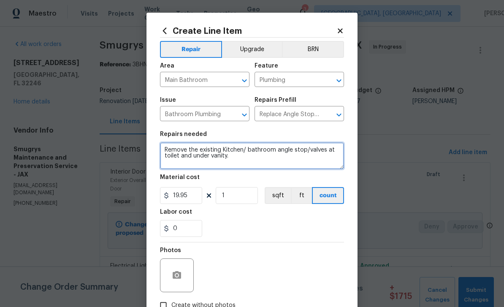
type textarea "Remove the existing Kitchen/ bathroom angle stop/valves at toilet and under van…"
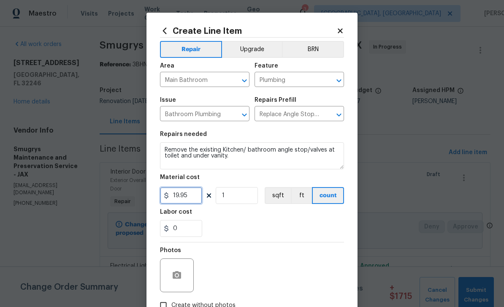
click at [198, 195] on input "19.95" at bounding box center [181, 195] width 42 height 17
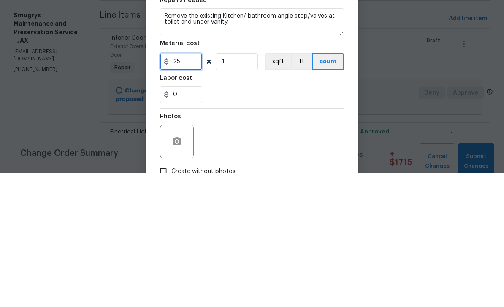
type input "25"
click at [241, 187] on input "1" at bounding box center [237, 195] width 42 height 17
type input "5"
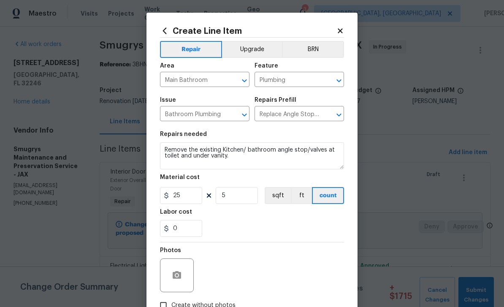
click at [182, 265] on div at bounding box center [177, 275] width 34 height 34
click at [177, 279] on icon "button" at bounding box center [177, 275] width 8 height 8
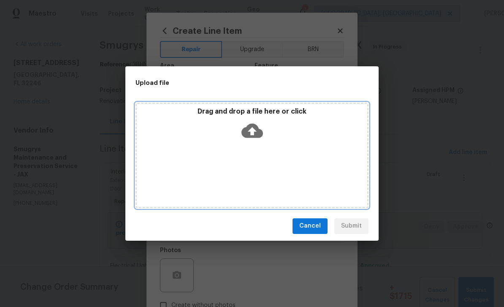
click at [256, 126] on icon at bounding box center [252, 130] width 22 height 14
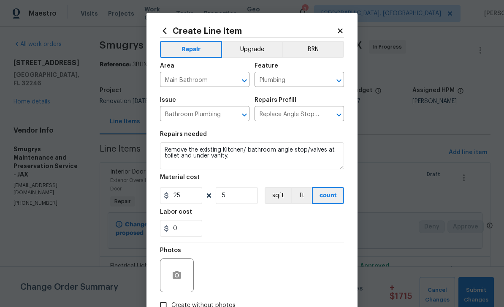
scroll to position [27, 0]
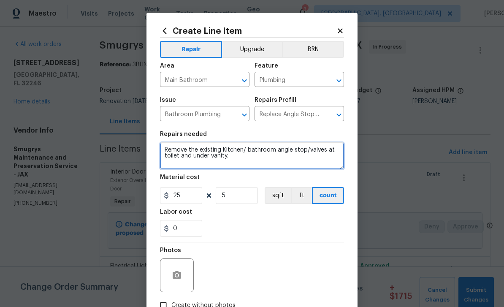
click at [327, 149] on textarea "Remove the existing Kitchen/ bathroom angle stop/valves at toilet and under van…" at bounding box center [252, 155] width 184 height 27
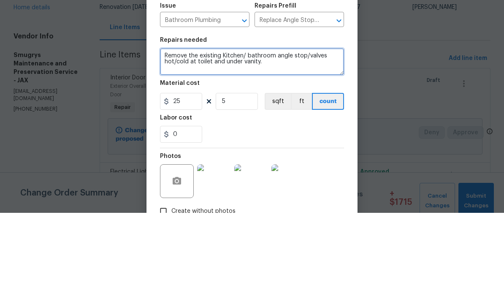
click at [212, 142] on textarea "Remove the existing Kitchen/ bathroom angle stop/valves hot/cold at toilet and …" at bounding box center [252, 155] width 184 height 27
click at [225, 142] on textarea "Remove the existing Kitchen/ bathroom angle stop/valves hot/cold at toilet and …" at bounding box center [252, 155] width 184 height 27
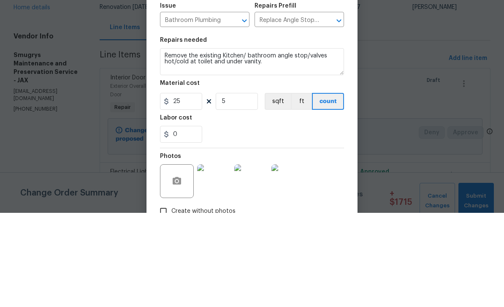
click at [325, 174] on div "Material cost" at bounding box center [252, 179] width 184 height 11
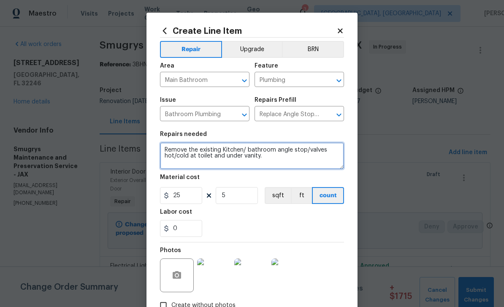
click at [222, 151] on textarea "Remove the existing Kitchen/ bathroom angle stop/valves hot/cold at toilet and …" at bounding box center [252, 155] width 184 height 27
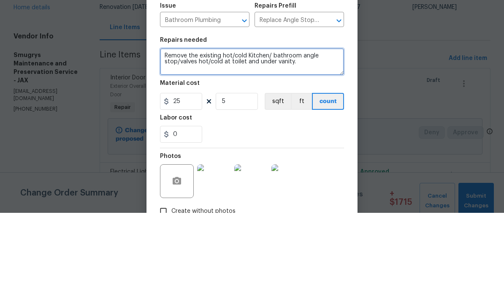
click at [184, 142] on textarea "Remove the existing hot/cold Kitchen/ bathroom angle stop/valves hot/cold at to…" at bounding box center [252, 155] width 184 height 27
click at [253, 142] on textarea "Replace the existing hot/cold Kitchen/ bathroom angle stop/valves hot/cold at t…" at bounding box center [252, 155] width 184 height 27
click at [244, 142] on textarea "Replace the existing hot/cold Kitchen/ bathroom angle stop/valves hot/cold at t…" at bounding box center [252, 155] width 184 height 27
click at [249, 142] on textarea "Replace the existing hot/cold Kitchen/ bathroom angle stop/valves hot/cold at t…" at bounding box center [252, 155] width 184 height 27
click at [300, 142] on textarea "Replace the existing hot/cold water angle stops in the Kitchen/ bathroom angle …" at bounding box center [252, 155] width 184 height 27
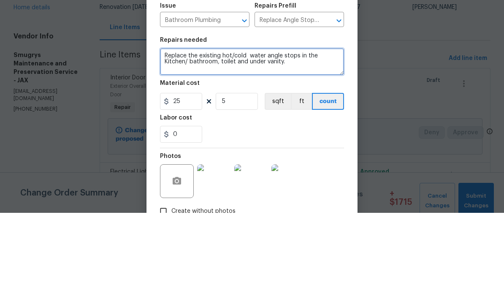
click at [314, 142] on textarea "Replace the existing hot/cold water angle stops in the Kitchen/ bathroom, toile…" at bounding box center [252, 155] width 184 height 27
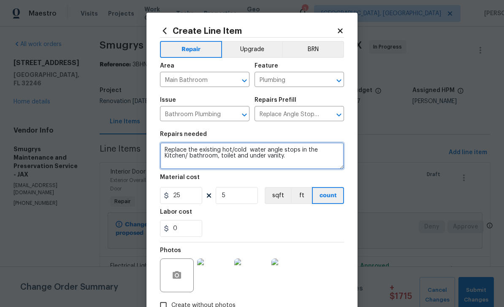
type textarea "Replace the existing hot/cold water angle stops in the Kitchen/ bathroom, toile…"
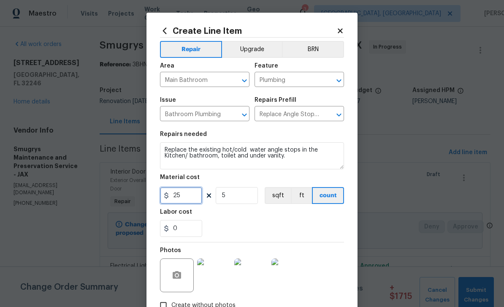
click at [193, 201] on input "25" at bounding box center [181, 195] width 42 height 17
click at [279, 233] on div "0" at bounding box center [252, 228] width 184 height 17
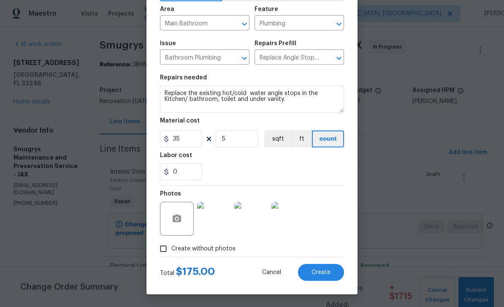
scroll to position [58, 0]
click at [187, 129] on figure "Material cost 35 5 sqft ft count" at bounding box center [252, 133] width 184 height 30
click at [187, 136] on input "35" at bounding box center [181, 138] width 42 height 17
type input "35"
click at [327, 270] on span "Create" at bounding box center [320, 272] width 19 height 6
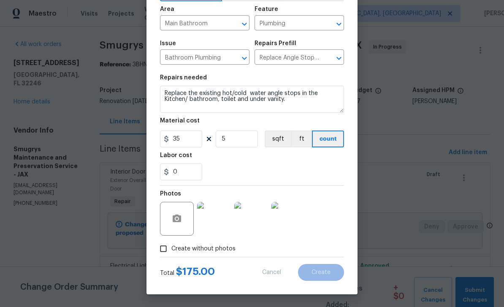
type input "0"
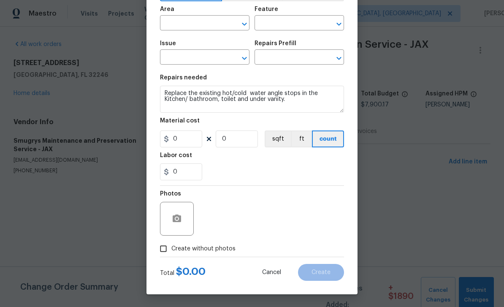
scroll to position [0, 0]
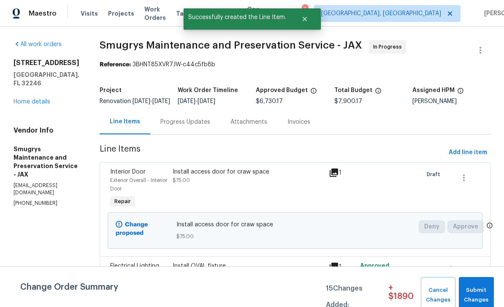
click at [29, 99] on link "Home details" at bounding box center [32, 102] width 37 height 6
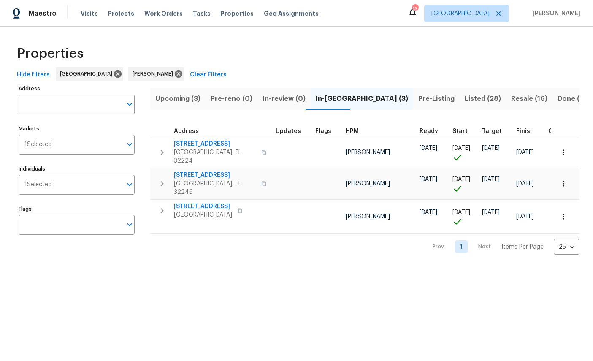
click at [571, 174] on button "button" at bounding box center [563, 183] width 19 height 19
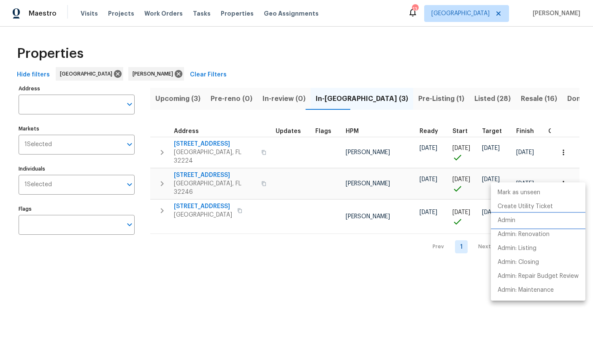
click at [533, 214] on li "Admin" at bounding box center [538, 221] width 95 height 14
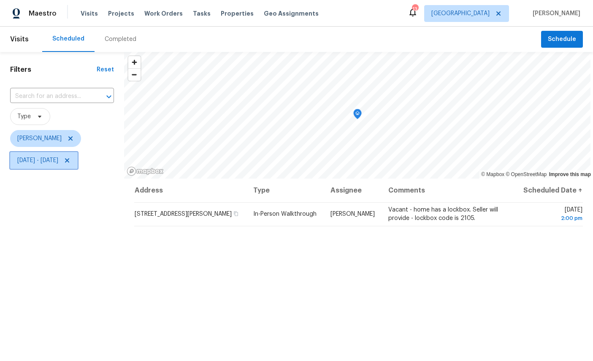
click at [58, 162] on span "[DATE] - [DATE]" at bounding box center [37, 160] width 41 height 8
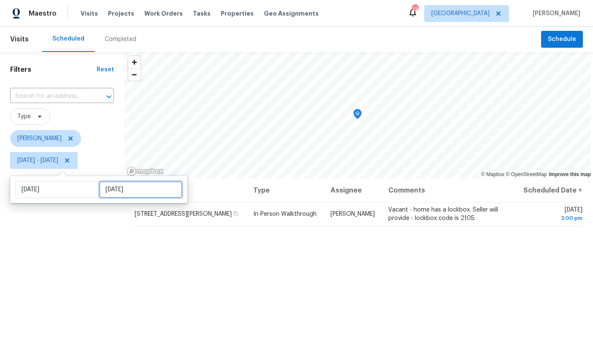
click at [116, 193] on input "[DATE]" at bounding box center [140, 189] width 83 height 17
select select "7"
select select "2025"
select select "8"
select select "2025"
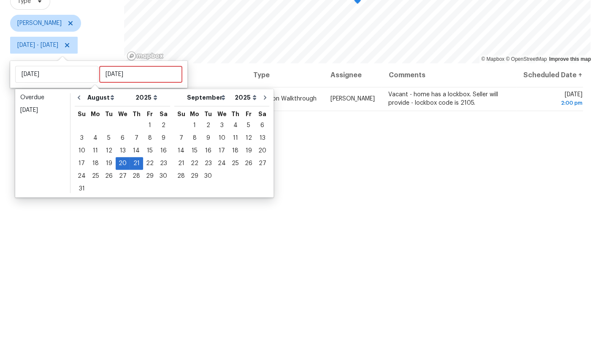
scroll to position [32, 0]
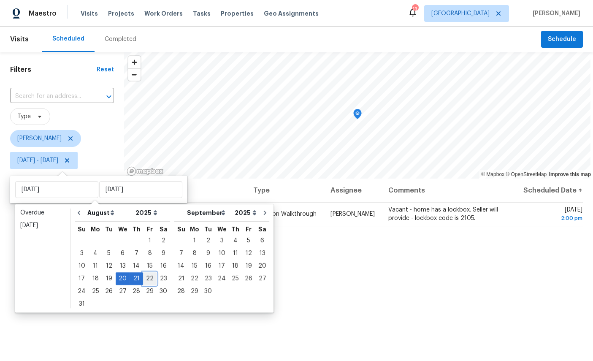
click at [149, 273] on div "22" at bounding box center [150, 279] width 14 height 12
type input "[DATE]"
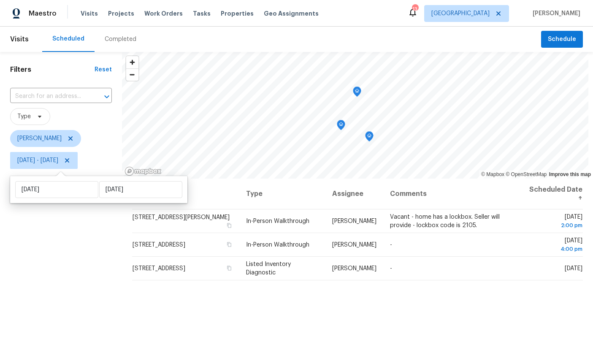
click at [78, 261] on div "Filters Reset ​ Type [PERSON_NAME] [DATE] - [DATE]" at bounding box center [61, 259] width 122 height 415
